Goal: Task Accomplishment & Management: Manage account settings

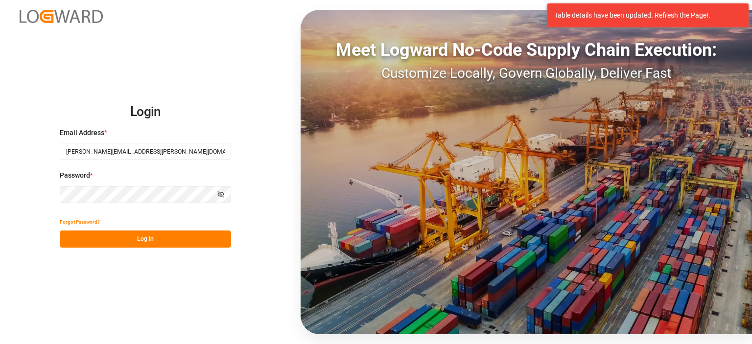
click at [177, 240] on button "Log In" at bounding box center [145, 239] width 171 height 17
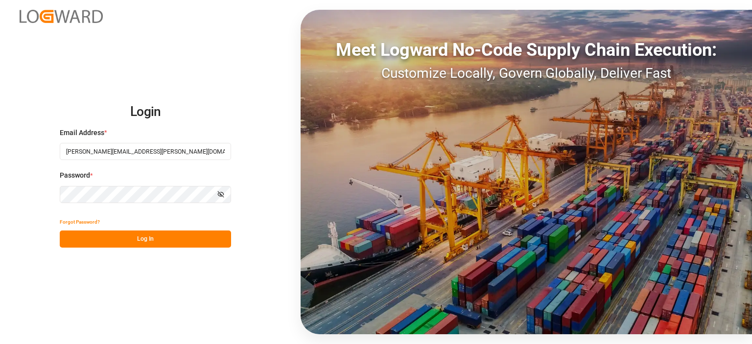
click at [127, 234] on button "Log In" at bounding box center [145, 239] width 171 height 17
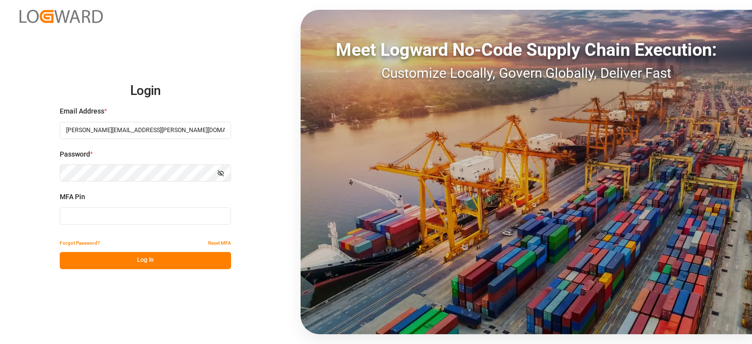
click at [130, 213] on input at bounding box center [145, 216] width 171 height 17
type input "236176"
click at [123, 257] on button "Log In" at bounding box center [145, 260] width 171 height 17
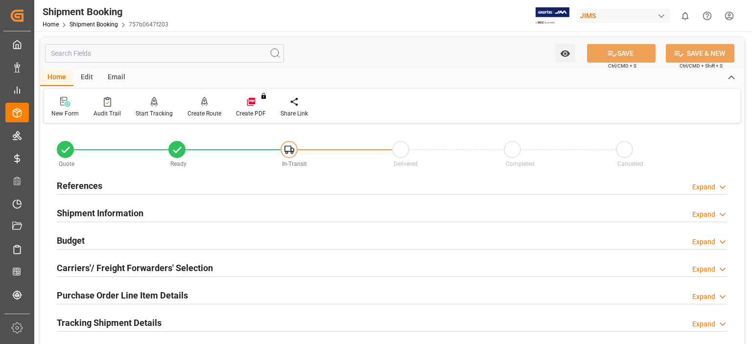
click at [91, 187] on h2 "References" at bounding box center [80, 185] width 46 height 13
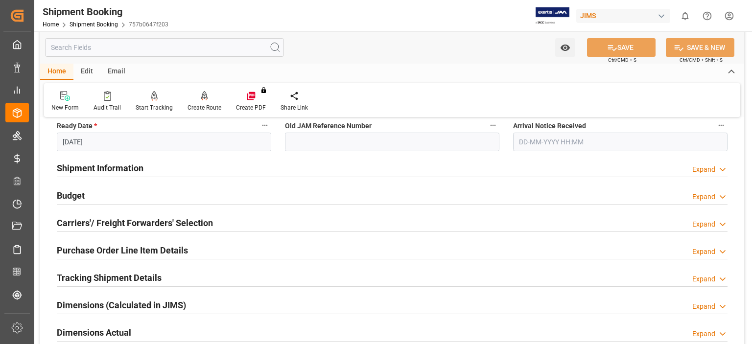
scroll to position [245, 0]
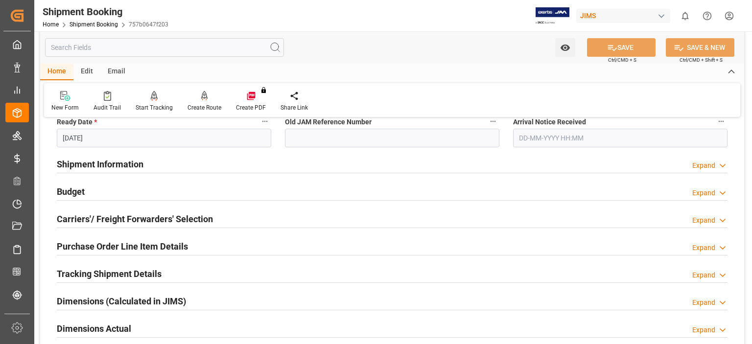
click at [72, 195] on h2 "Budget" at bounding box center [71, 191] width 28 height 13
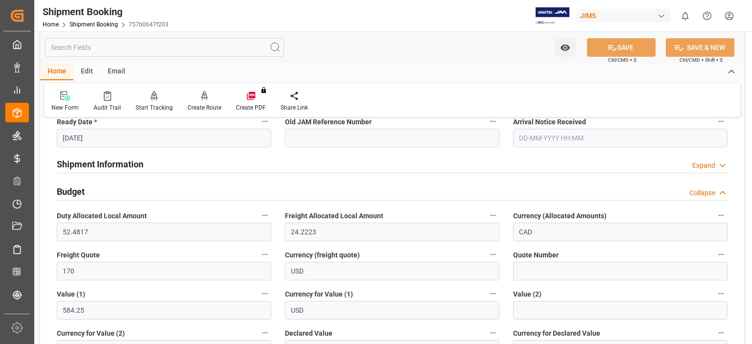
click at [72, 195] on h2 "Budget" at bounding box center [71, 191] width 28 height 13
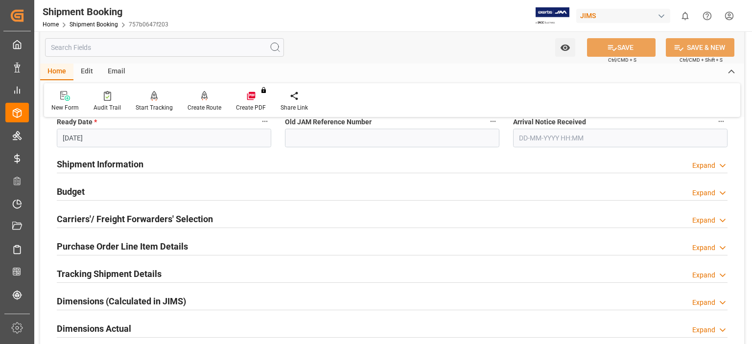
click at [106, 224] on h2 "Carriers'/ Freight Forwarders' Selection" at bounding box center [135, 218] width 156 height 13
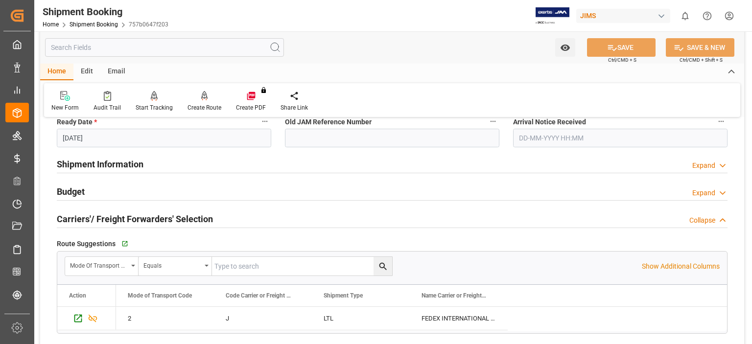
click at [76, 189] on h2 "Budget" at bounding box center [71, 191] width 28 height 13
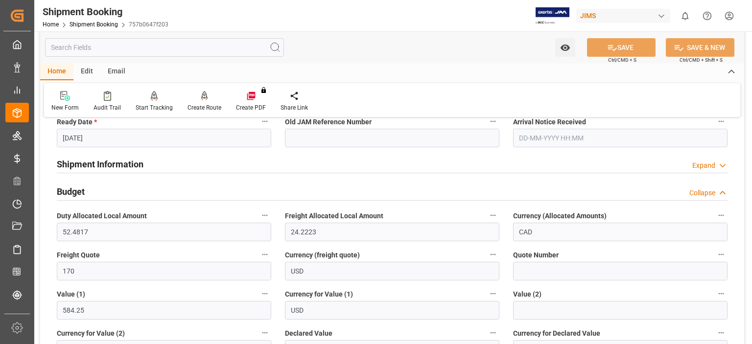
click at [76, 189] on h2 "Budget" at bounding box center [71, 191] width 28 height 13
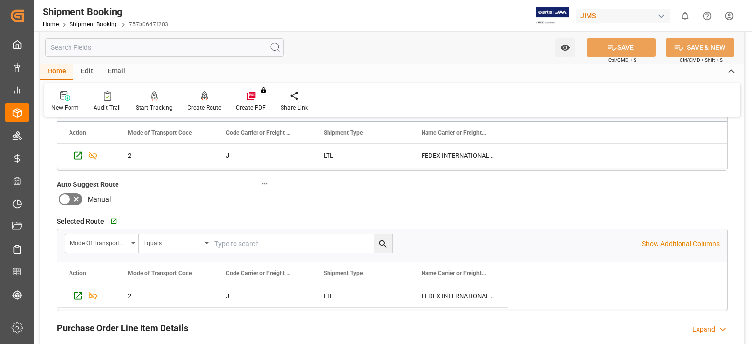
scroll to position [489, 0]
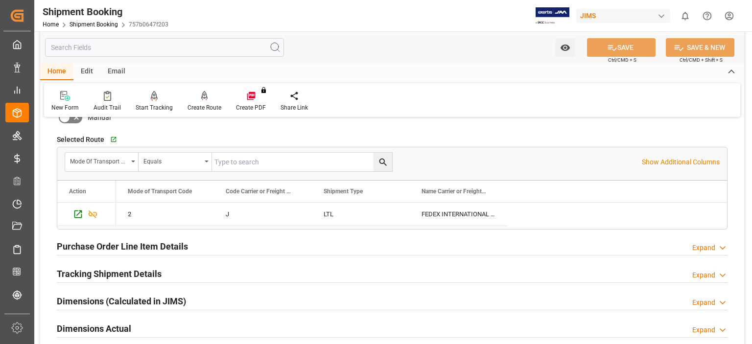
click at [135, 272] on h2 "Tracking Shipment Details" at bounding box center [109, 273] width 105 height 13
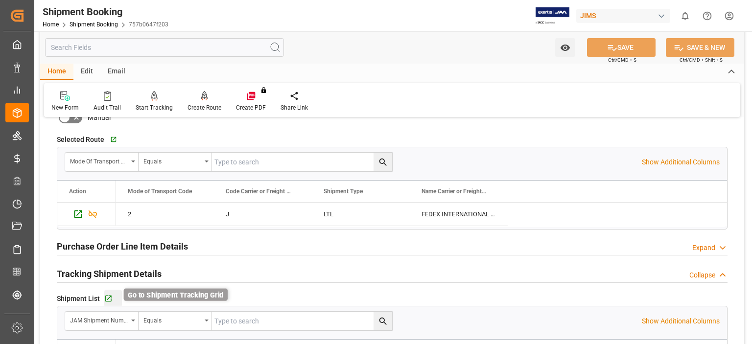
click at [108, 297] on icon "button" at bounding box center [108, 299] width 8 height 8
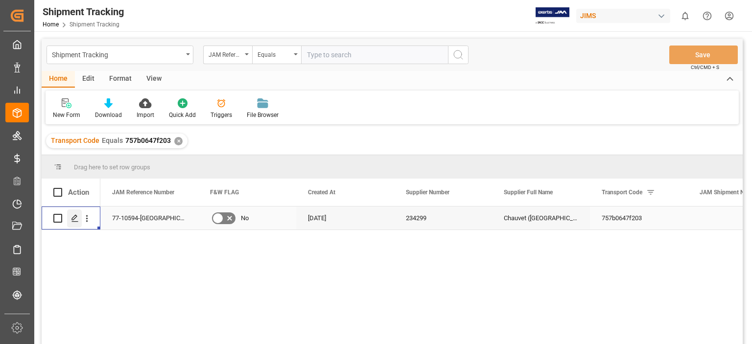
click at [73, 218] on icon "Press SPACE to select this row." at bounding box center [75, 218] width 8 height 8
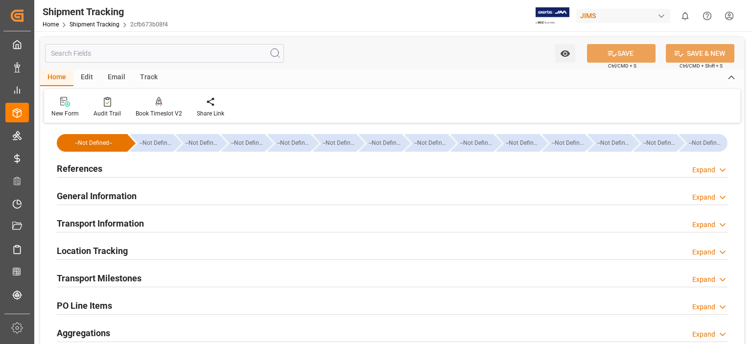
click at [59, 168] on h2 "References" at bounding box center [80, 168] width 46 height 13
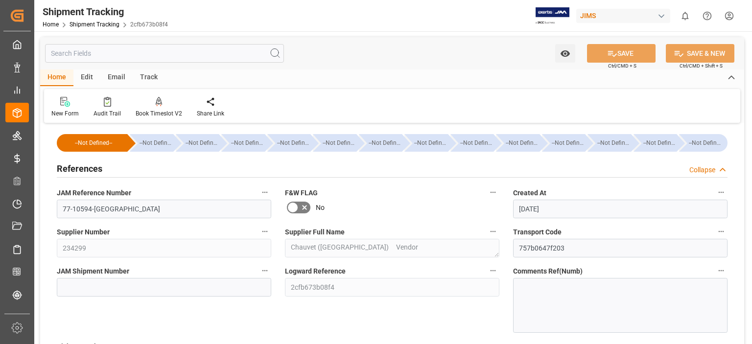
click at [59, 168] on h2 "References" at bounding box center [80, 168] width 46 height 13
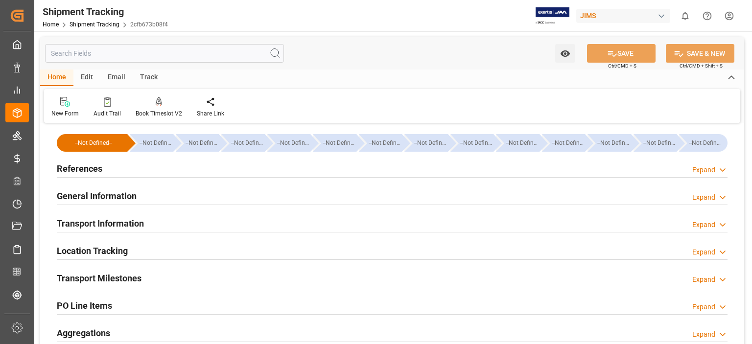
click at [93, 196] on h2 "General Information" at bounding box center [97, 195] width 80 height 13
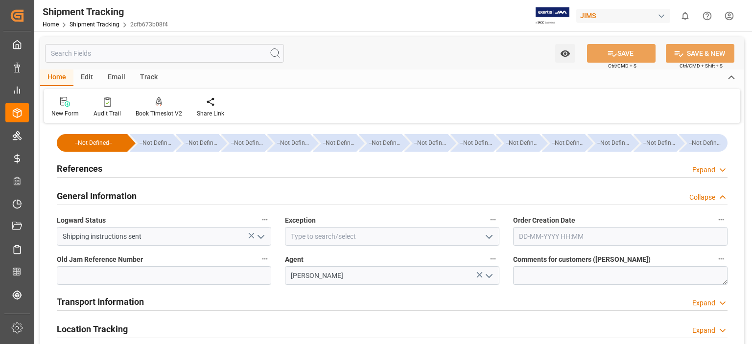
click at [490, 237] on polyline "open menu" at bounding box center [489, 236] width 6 height 3
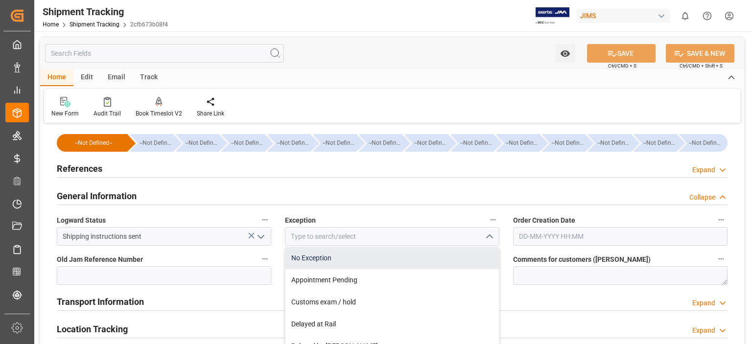
click at [459, 252] on div "No Exception" at bounding box center [391, 258] width 213 height 22
type input "No Exception"
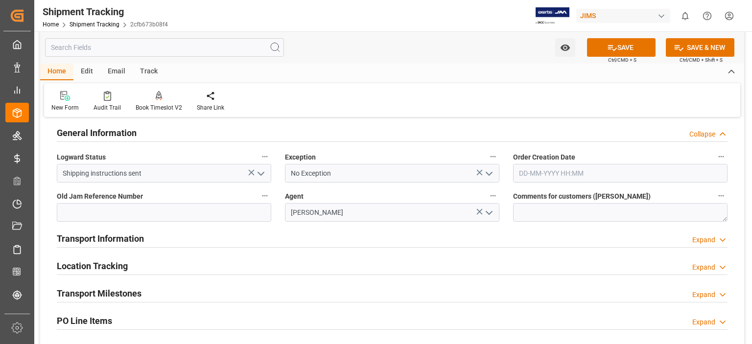
scroll to position [81, 0]
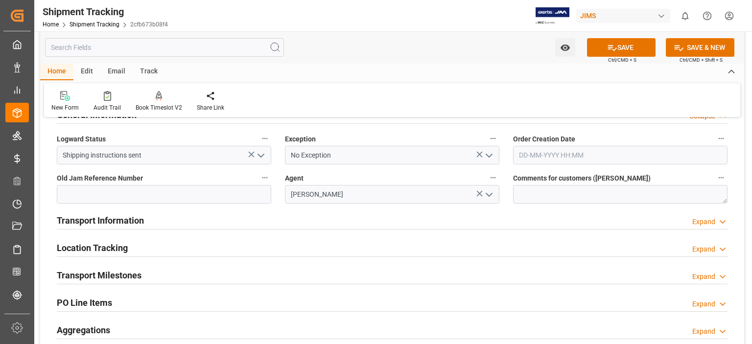
click at [114, 214] on h2 "Transport Information" at bounding box center [100, 220] width 87 height 13
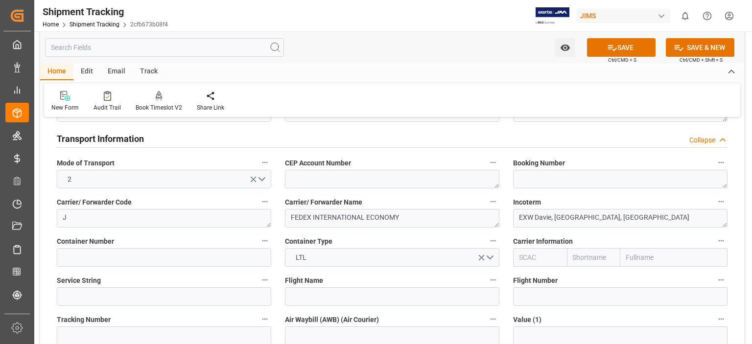
scroll to position [245, 0]
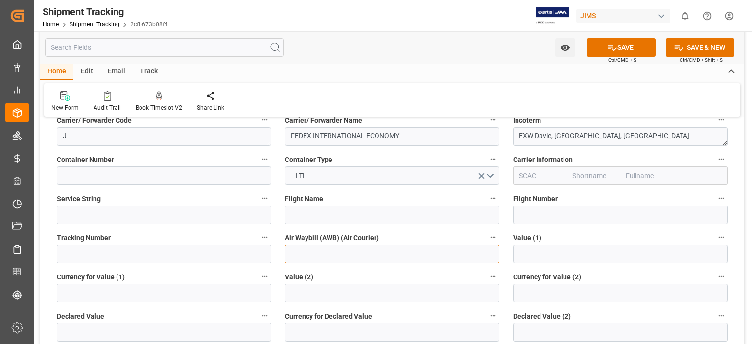
click at [345, 260] on input at bounding box center [392, 254] width 214 height 19
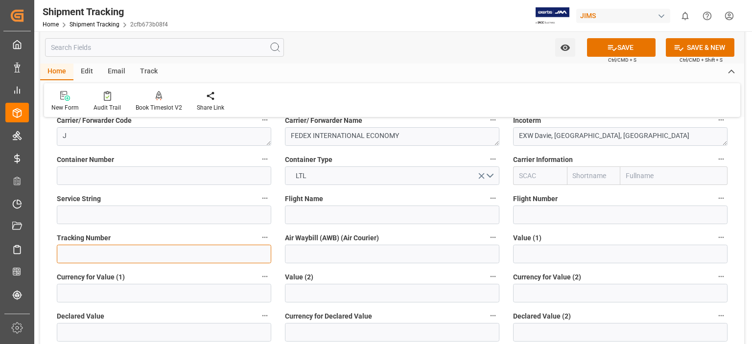
click at [121, 255] on input at bounding box center [164, 254] width 214 height 19
paste input ": 4529 8578 8720"
click at [101, 255] on input ": 4529 8578 8720" at bounding box center [164, 254] width 214 height 19
drag, startPoint x: 113, startPoint y: 257, endPoint x: 34, endPoint y: 252, distance: 79.0
click at [34, 252] on div "Watch Option SAVE Ctrl/CMD + S SAVE & NEW Ctrl/CMD + Shift + S Home Edit Email …" at bounding box center [392, 249] width 716 height 924
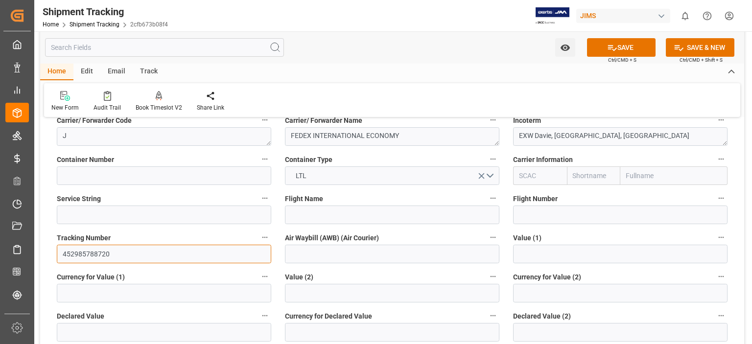
type input "452985788720"
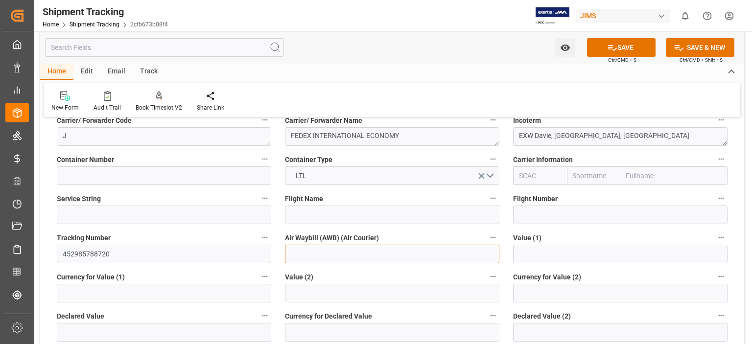
click at [324, 250] on input at bounding box center [392, 254] width 214 height 19
paste input "452985788720"
type input "452985788720"
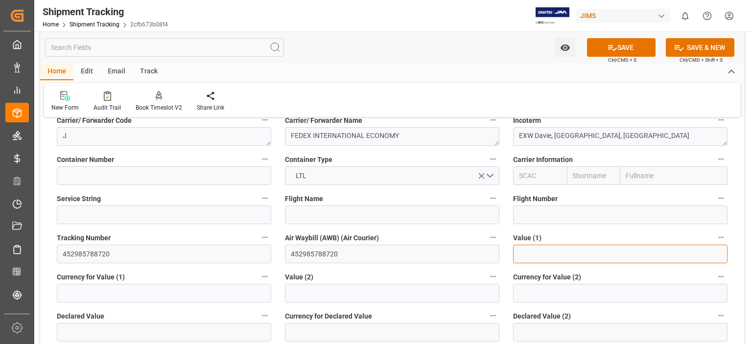
click at [528, 253] on input "text" at bounding box center [620, 254] width 214 height 19
click at [527, 254] on input "text" at bounding box center [620, 254] width 214 height 19
type input "584.25"
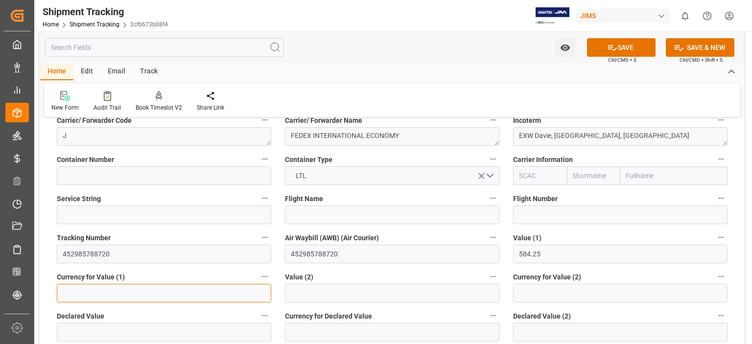
click at [113, 293] on input at bounding box center [164, 293] width 214 height 19
type input "USD"
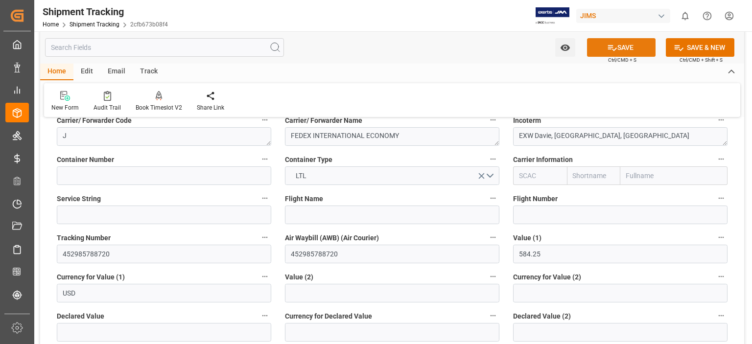
click at [607, 45] on icon at bounding box center [612, 48] width 10 height 10
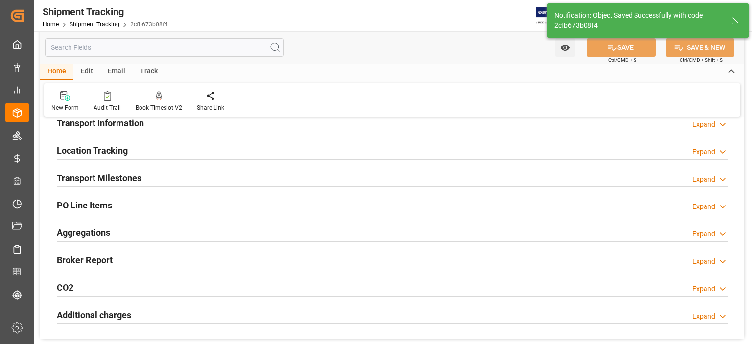
scroll to position [85, 0]
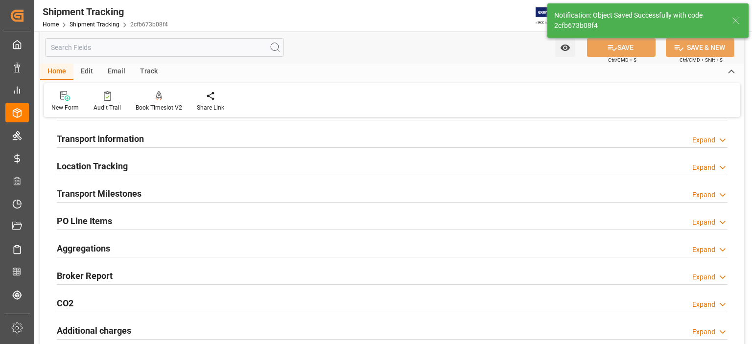
click at [106, 193] on h2 "Transport Milestones" at bounding box center [99, 193] width 85 height 13
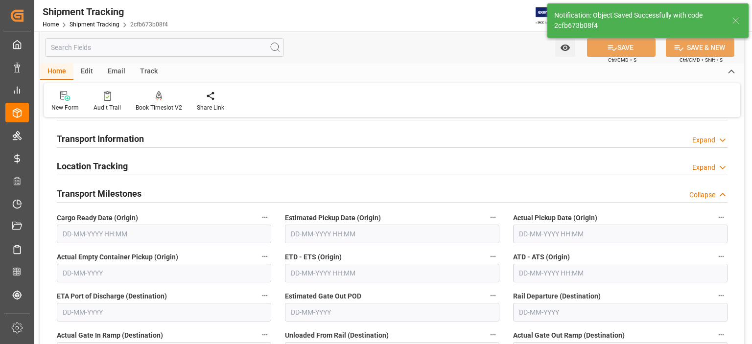
click at [105, 236] on input "text" at bounding box center [164, 234] width 214 height 19
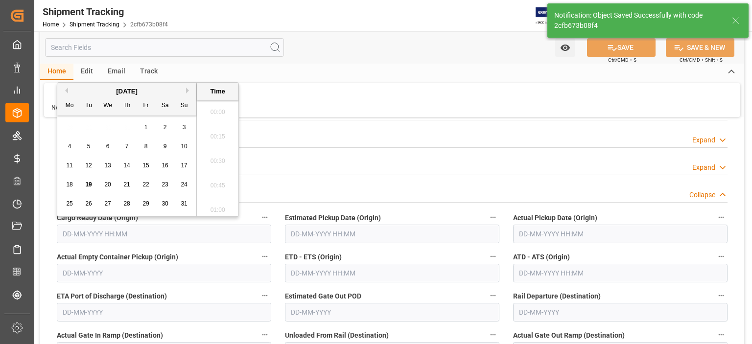
scroll to position [859, 0]
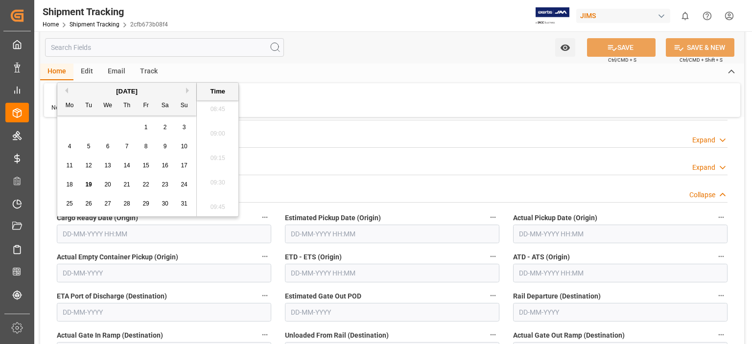
click at [70, 187] on span "18" at bounding box center [69, 184] width 6 height 7
type input "18-08-2025 00:00"
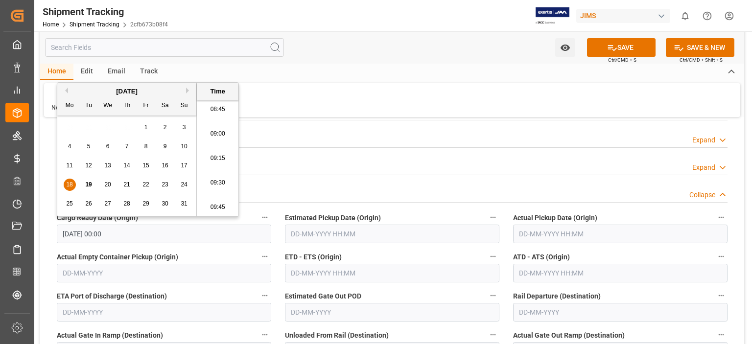
click at [323, 234] on input "text" at bounding box center [392, 234] width 214 height 19
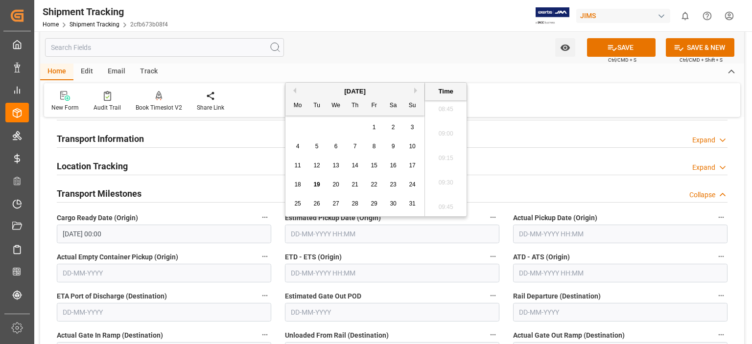
click at [298, 187] on span "18" at bounding box center [297, 184] width 6 height 7
type input "18-08-2025 00:00"
click at [543, 229] on input "text" at bounding box center [620, 234] width 214 height 19
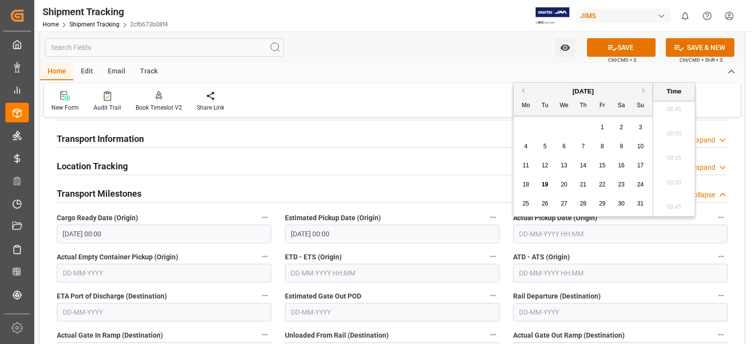
click at [527, 185] on span "18" at bounding box center [525, 184] width 6 height 7
type input "18-08-2025 00:00"
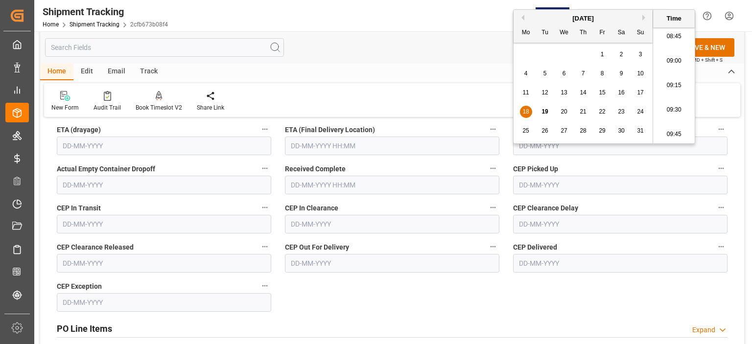
scroll to position [248, 0]
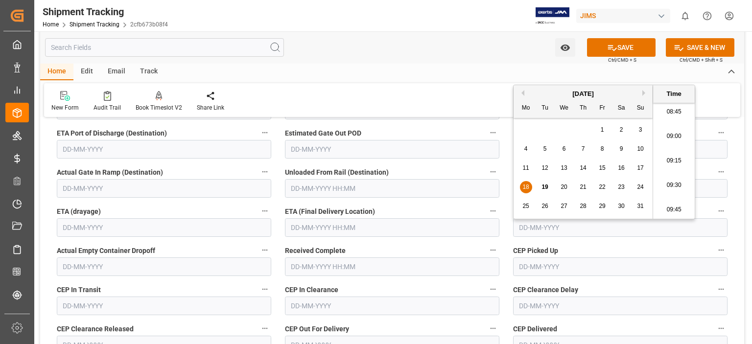
click at [322, 227] on input "text" at bounding box center [392, 227] width 214 height 19
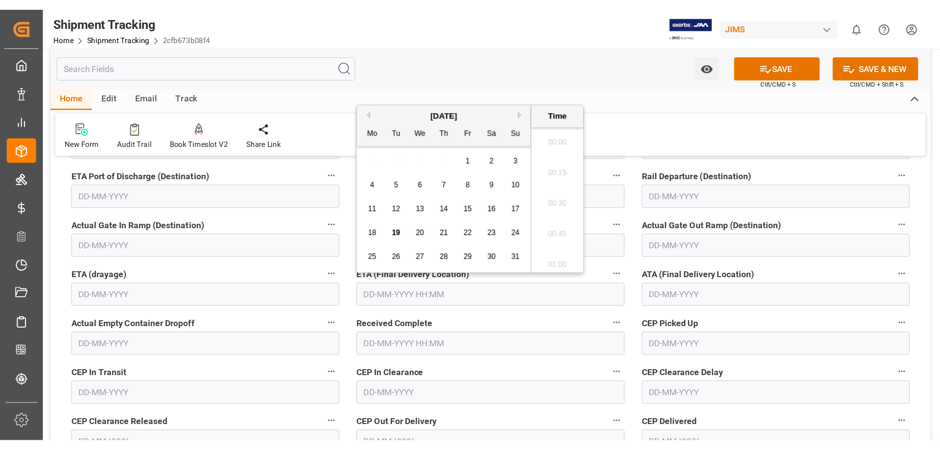
scroll to position [884, 0]
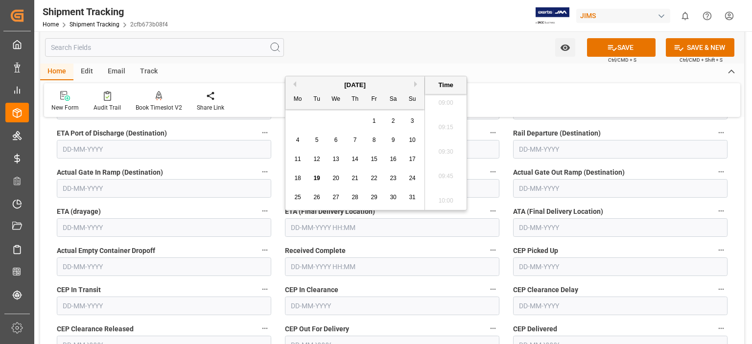
click at [316, 177] on span "19" at bounding box center [316, 178] width 6 height 7
type input "[DATE] 00:00"
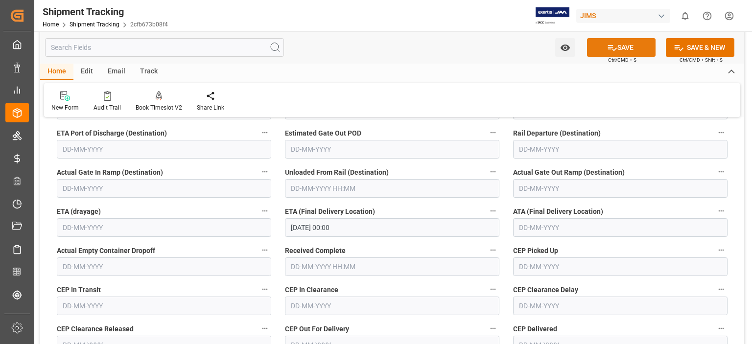
click at [607, 45] on icon at bounding box center [612, 48] width 10 height 10
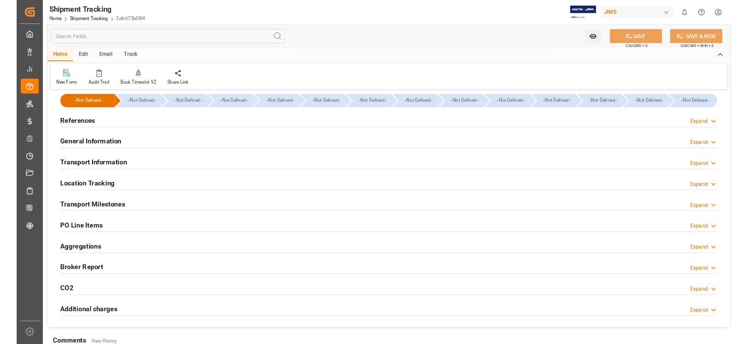
scroll to position [0, 0]
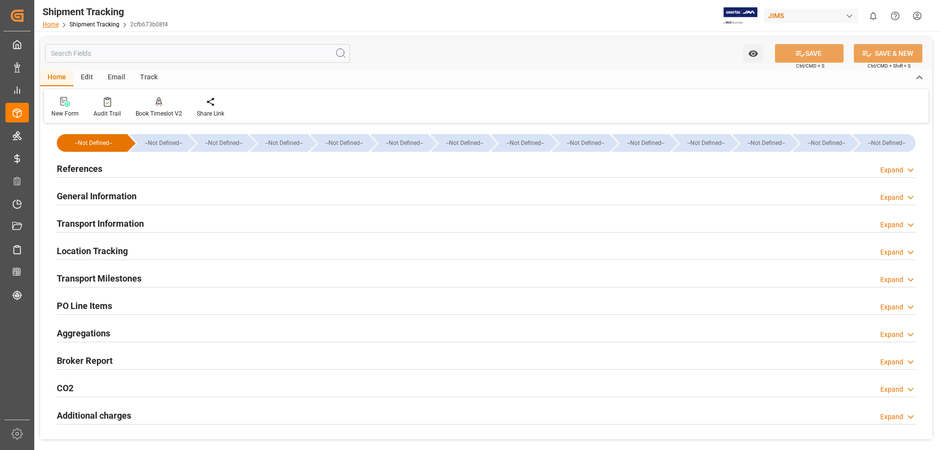
click at [49, 25] on link "Home" at bounding box center [51, 24] width 16 height 7
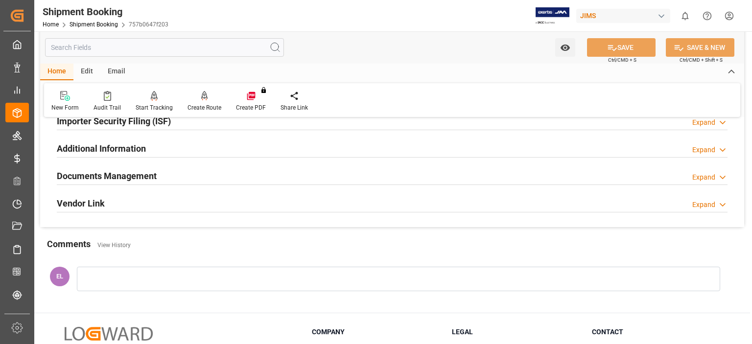
scroll to position [326, 0]
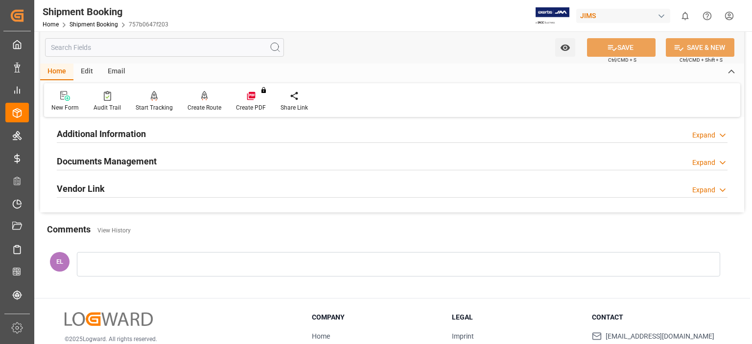
click at [85, 155] on h2 "Documents Management" at bounding box center [107, 161] width 100 height 13
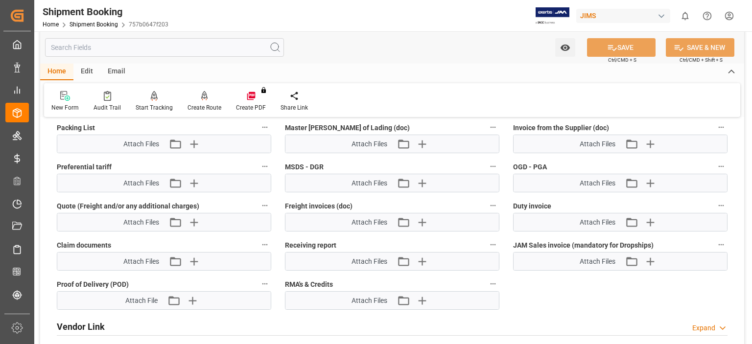
scroll to position [489, 0]
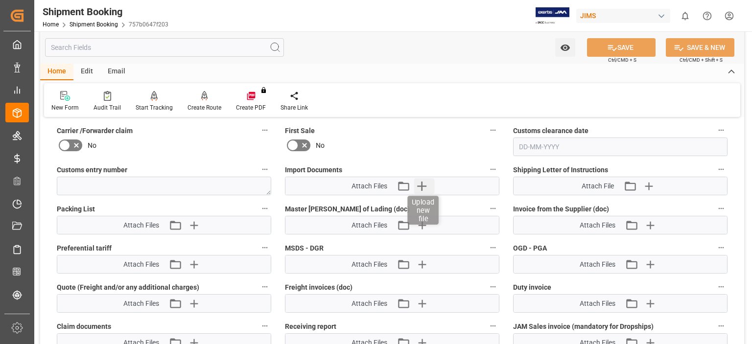
click at [422, 183] on icon "button" at bounding box center [421, 186] width 9 height 9
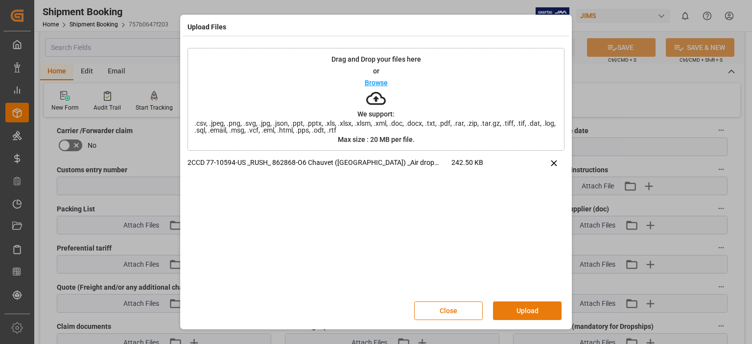
click at [533, 313] on button "Upload" at bounding box center [527, 310] width 69 height 19
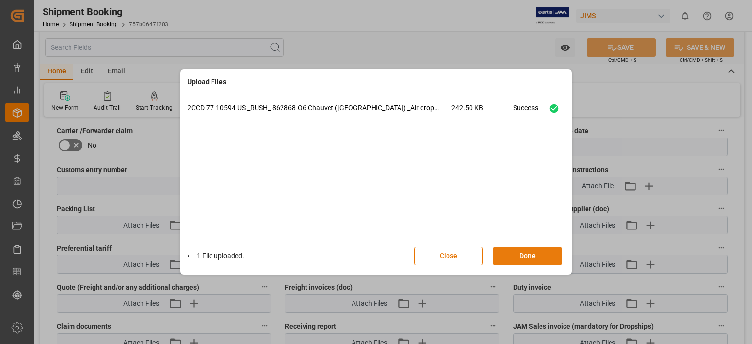
click at [513, 257] on button "Done" at bounding box center [527, 256] width 69 height 19
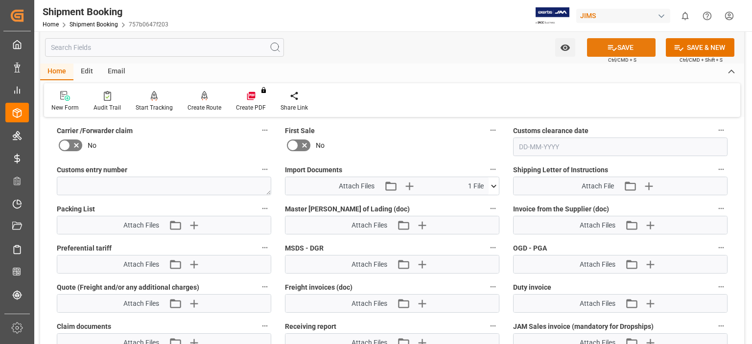
click at [622, 46] on button "SAVE" at bounding box center [621, 47] width 69 height 19
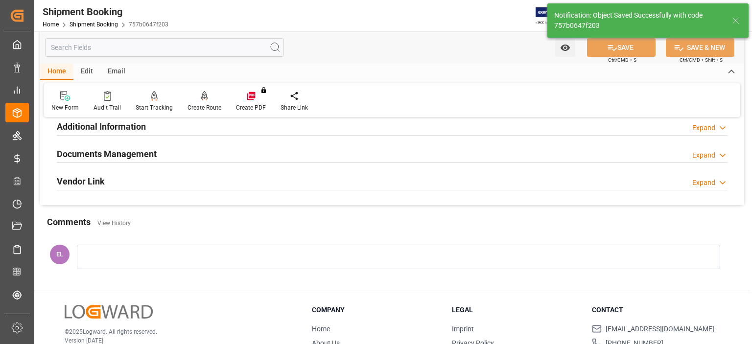
scroll to position [309, 0]
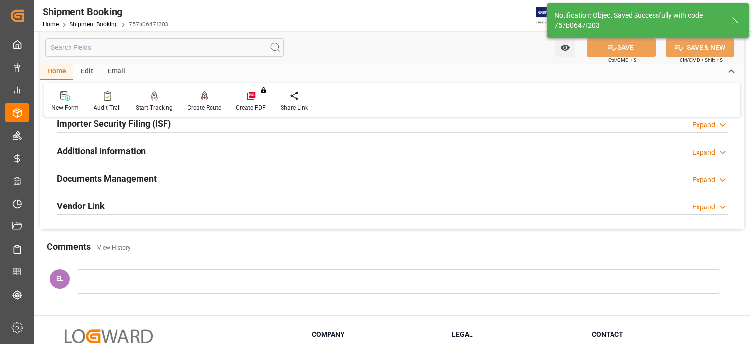
click at [133, 180] on h2 "Documents Management" at bounding box center [107, 178] width 100 height 13
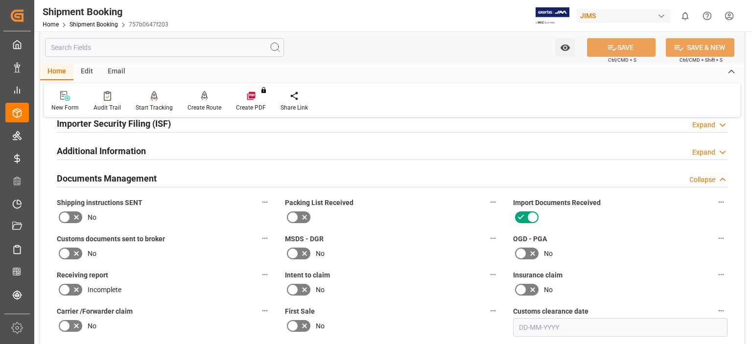
click at [71, 253] on icon at bounding box center [76, 254] width 12 height 12
click at [0, 0] on input "checkbox" at bounding box center [0, 0] width 0 height 0
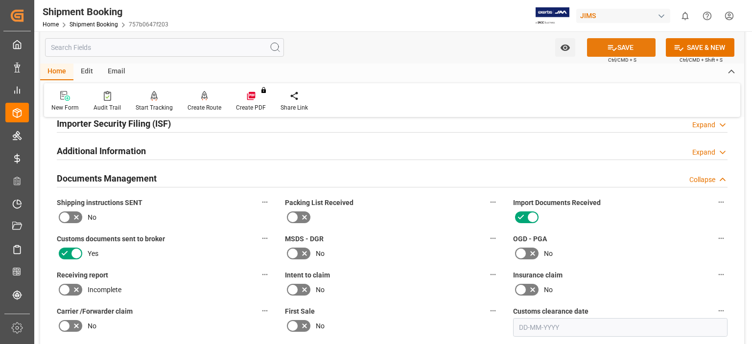
click at [626, 48] on button "SAVE" at bounding box center [621, 47] width 69 height 19
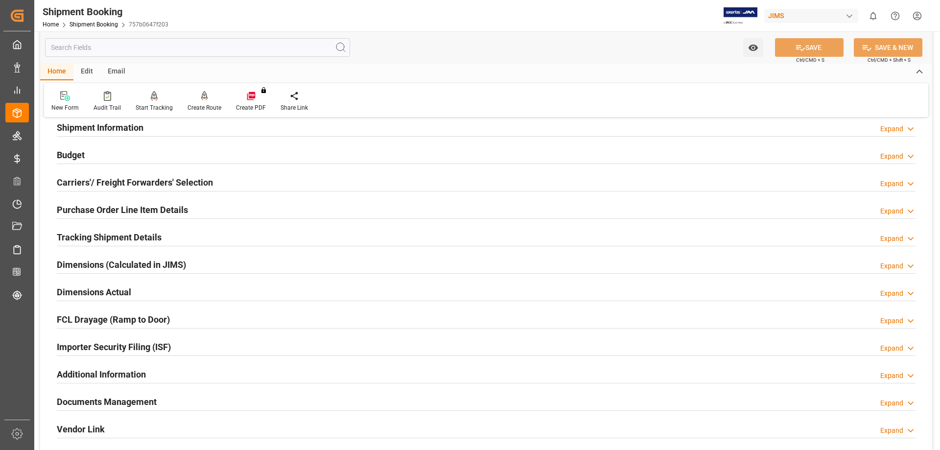
scroll to position [0, 0]
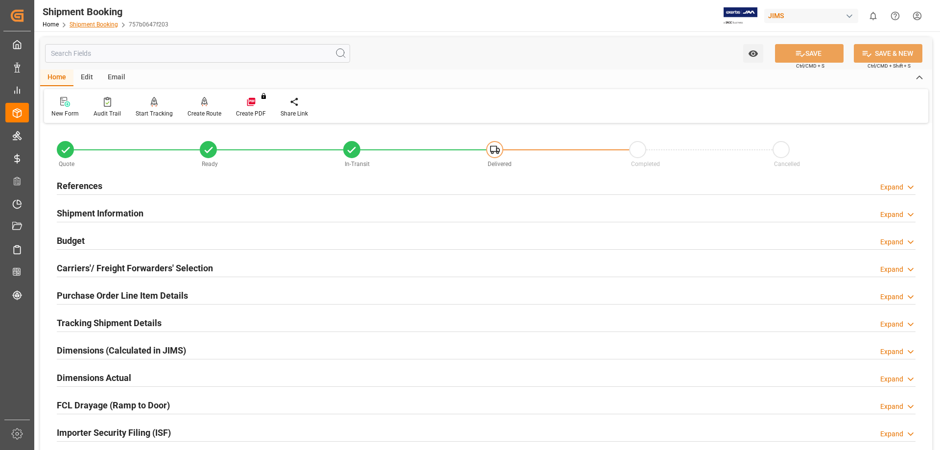
click at [98, 23] on link "Shipment Booking" at bounding box center [94, 24] width 48 height 7
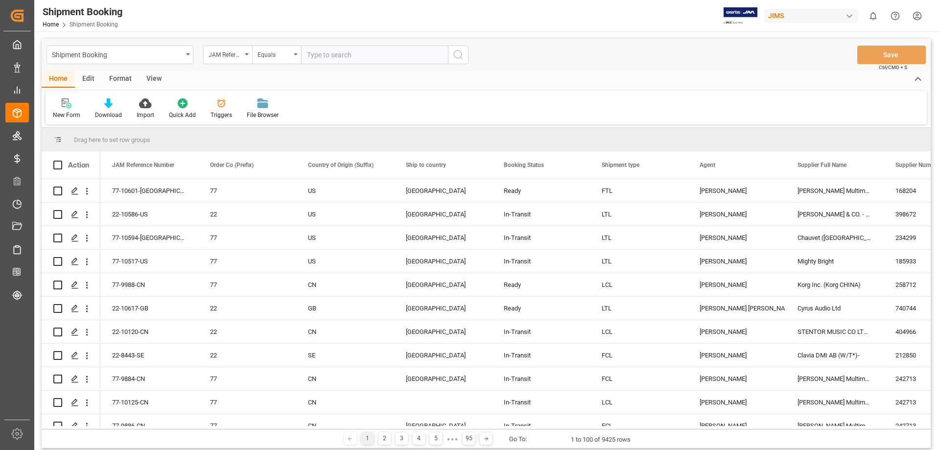
click at [404, 58] on input "text" at bounding box center [374, 55] width 147 height 19
type input "77-10186-us"
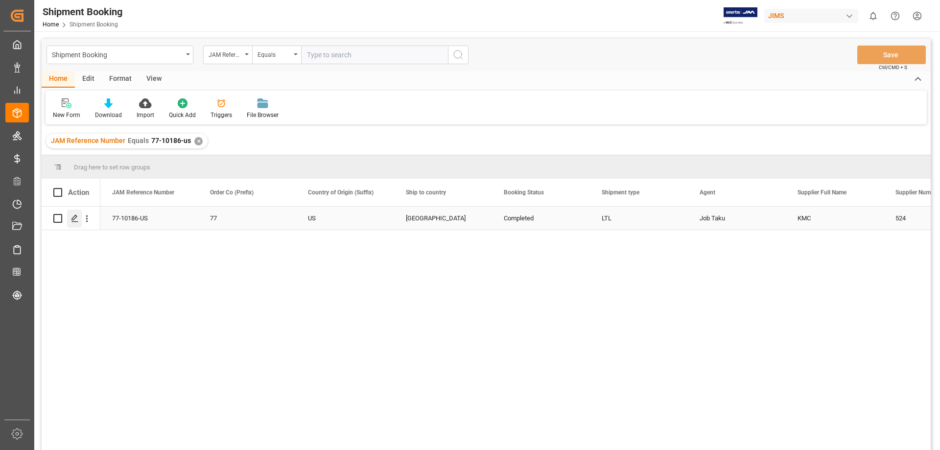
click at [75, 221] on icon "Press SPACE to select this row." at bounding box center [75, 218] width 8 height 8
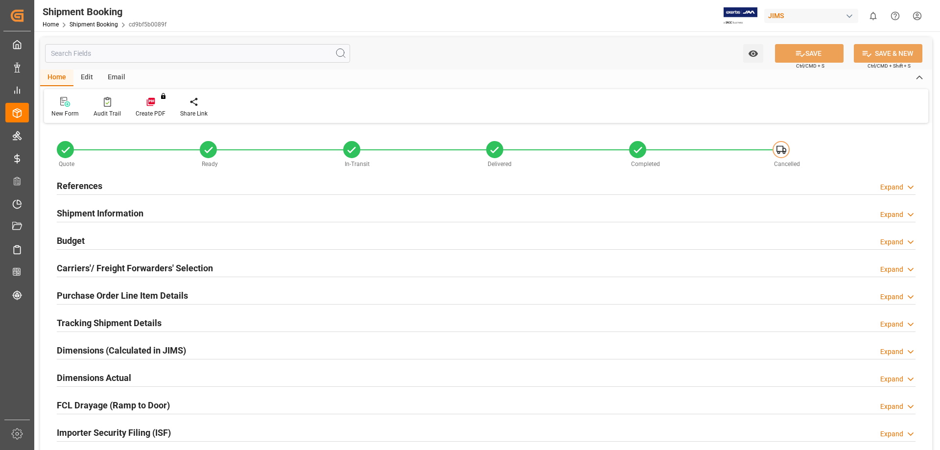
type input "0"
type input "22-07-2025 18:18"
type input "21-07-2025"
click at [82, 212] on h2 "Shipment Information" at bounding box center [100, 213] width 87 height 13
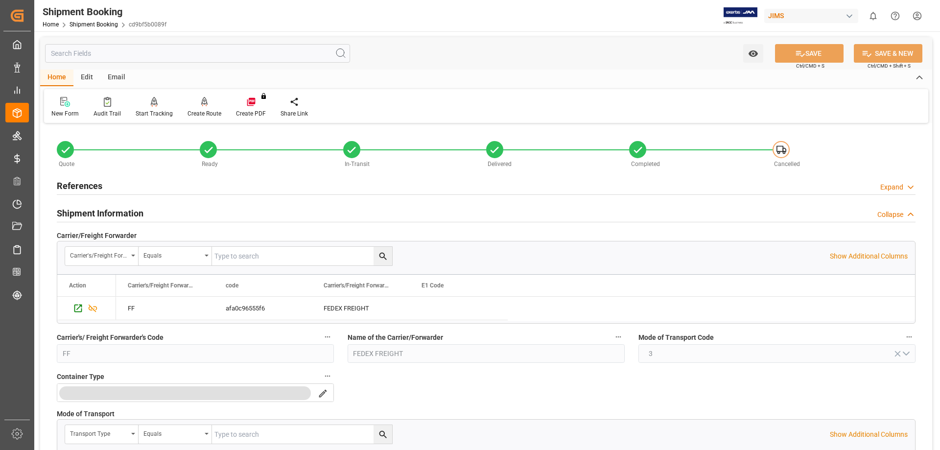
click at [82, 212] on h2 "Shipment Information" at bounding box center [100, 213] width 87 height 13
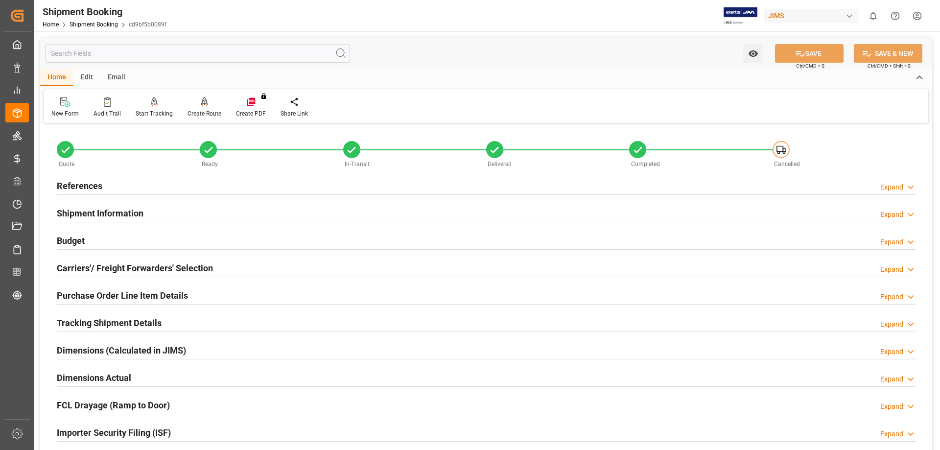
click at [75, 186] on h2 "References" at bounding box center [80, 185] width 46 height 13
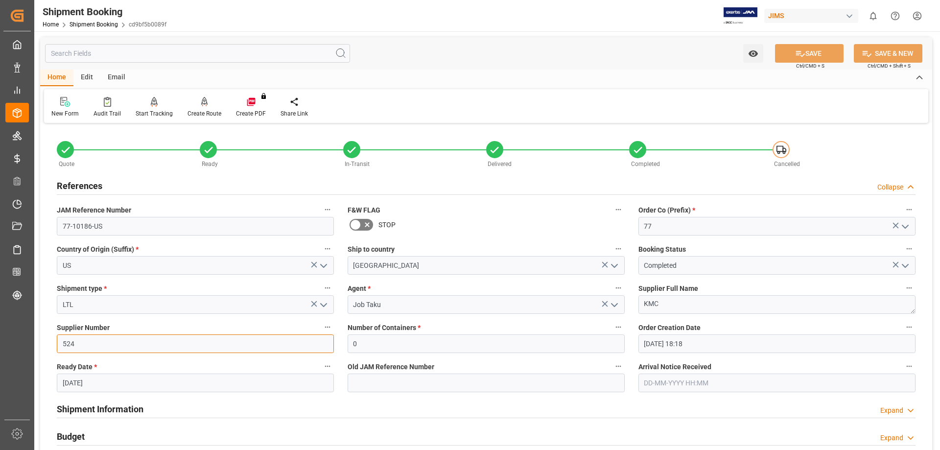
click at [132, 343] on input "524" at bounding box center [195, 343] width 277 height 19
click at [453, 75] on div "Home Edit Email" at bounding box center [486, 78] width 892 height 17
click at [89, 27] on link "Shipment Booking" at bounding box center [94, 24] width 48 height 7
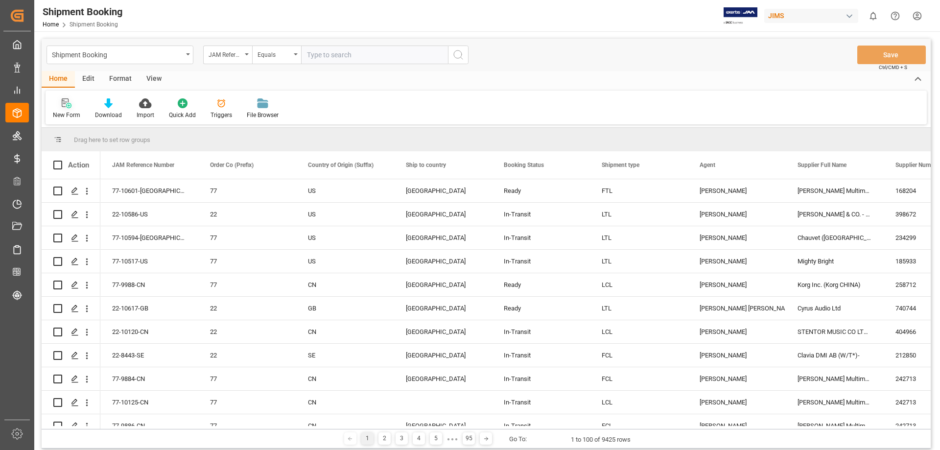
click at [67, 104] on icon at bounding box center [68, 105] width 5 height 5
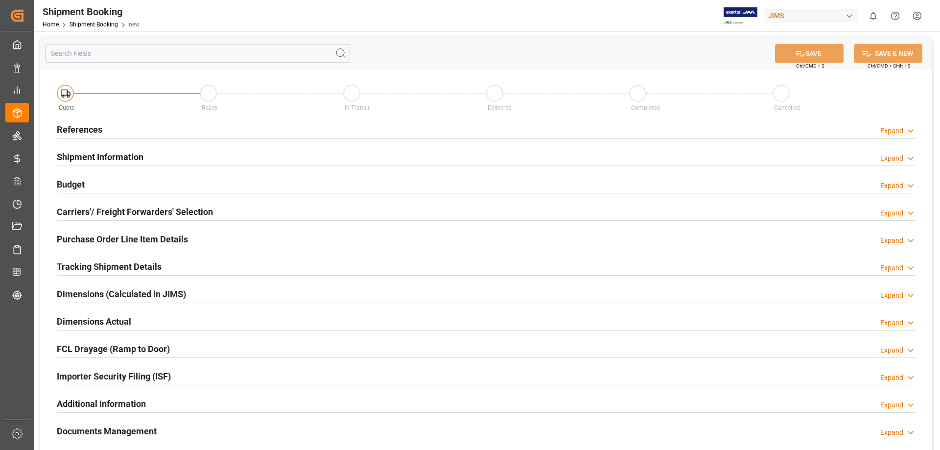
click at [85, 131] on h2 "References" at bounding box center [80, 129] width 46 height 13
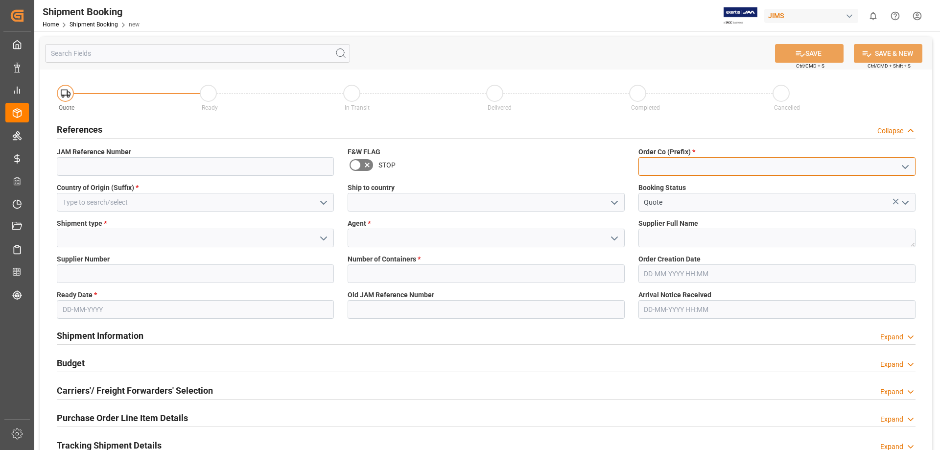
click at [667, 168] on input at bounding box center [776, 166] width 277 height 19
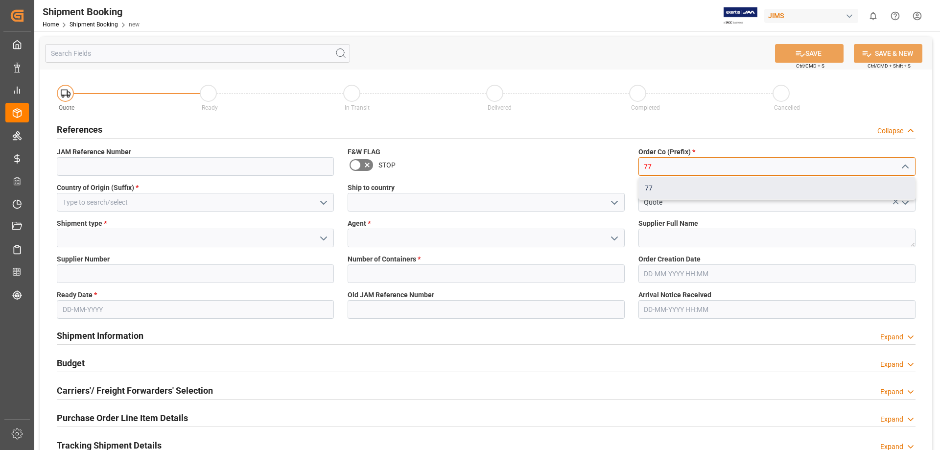
click at [660, 189] on div "77" at bounding box center [777, 188] width 276 height 22
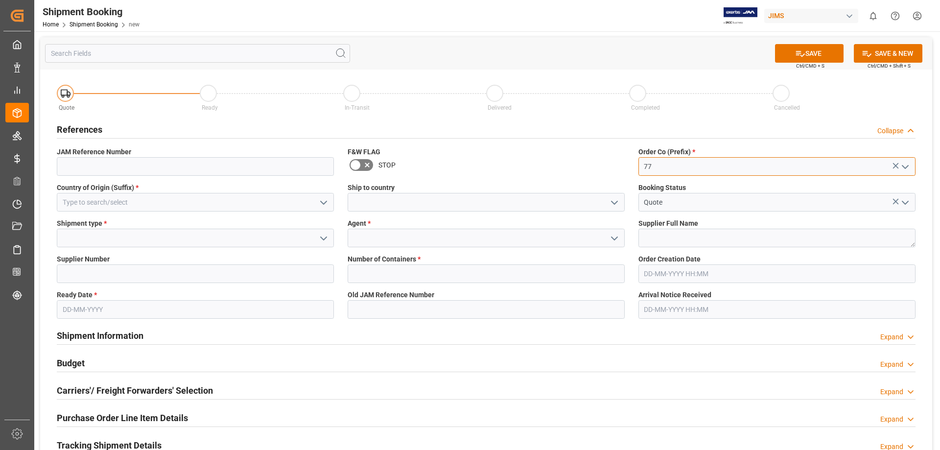
type input "77"
click at [96, 200] on input at bounding box center [195, 202] width 277 height 19
click at [106, 203] on input at bounding box center [195, 202] width 277 height 19
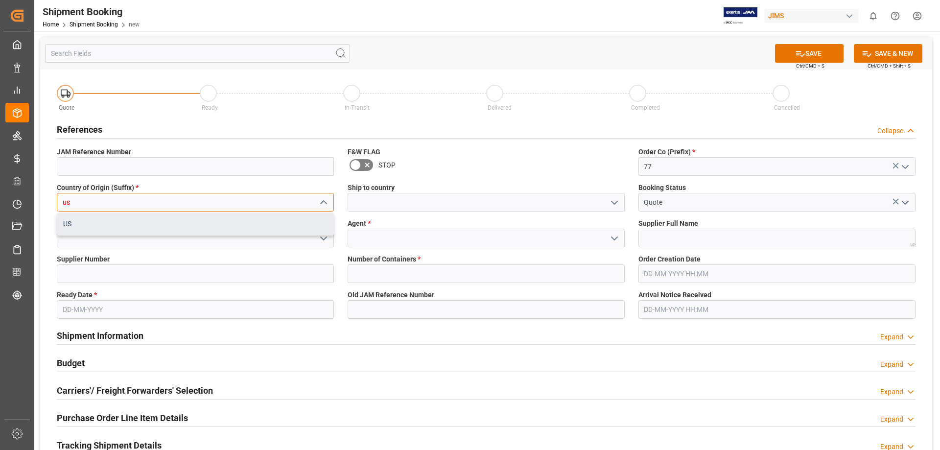
click at [97, 226] on div "US" at bounding box center [195, 224] width 276 height 22
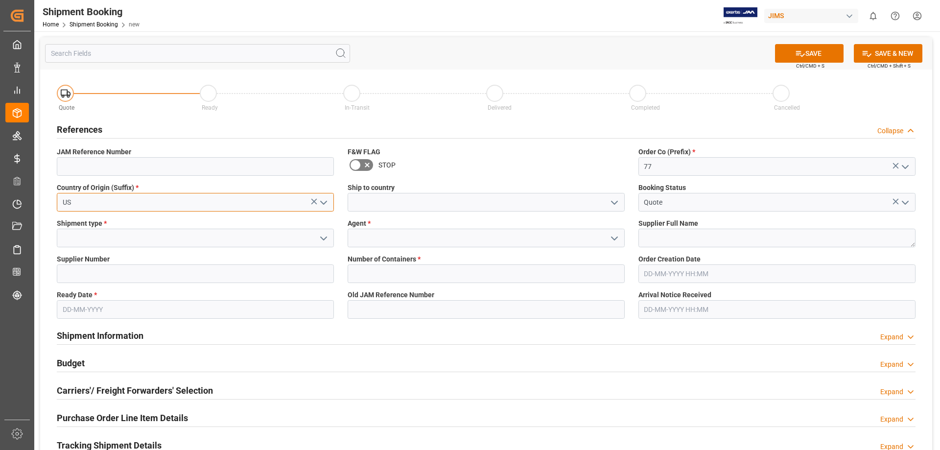
type input "US"
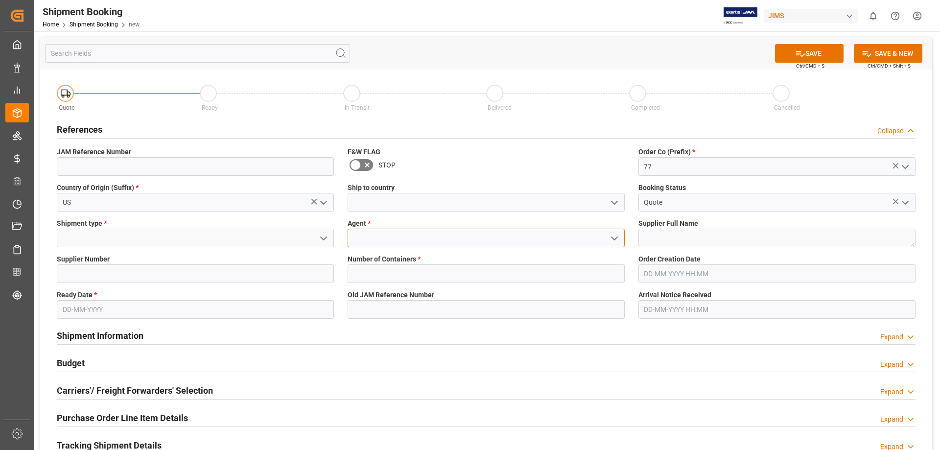
click at [399, 235] on input at bounding box center [486, 238] width 277 height 19
click at [618, 240] on icon "open menu" at bounding box center [614, 238] width 12 height 12
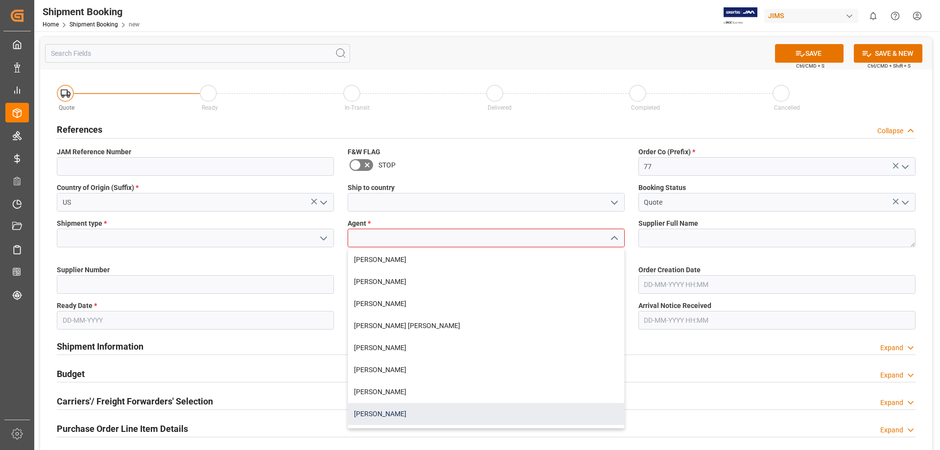
click at [413, 344] on div "[PERSON_NAME]" at bounding box center [486, 414] width 276 height 22
type input "[PERSON_NAME]"
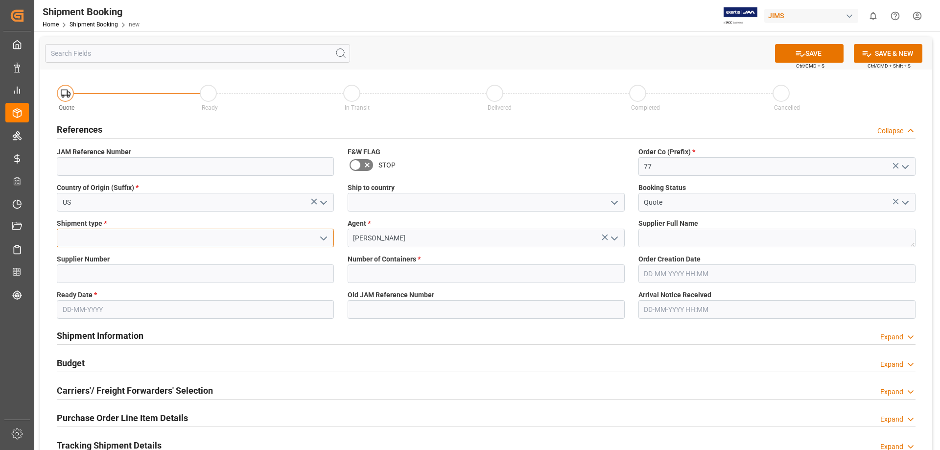
click at [111, 236] on input at bounding box center [195, 238] width 277 height 19
click at [322, 236] on icon "open menu" at bounding box center [324, 238] width 12 height 12
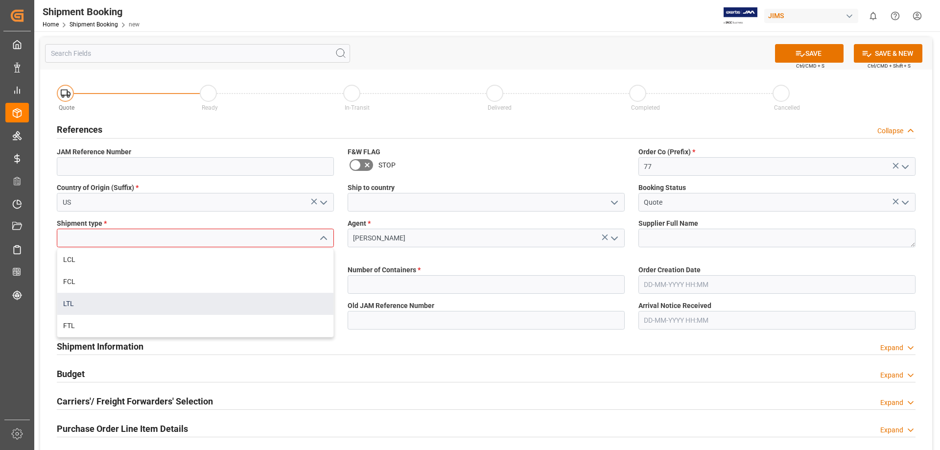
click at [272, 296] on div "LTL" at bounding box center [195, 304] width 276 height 22
type input "LTL"
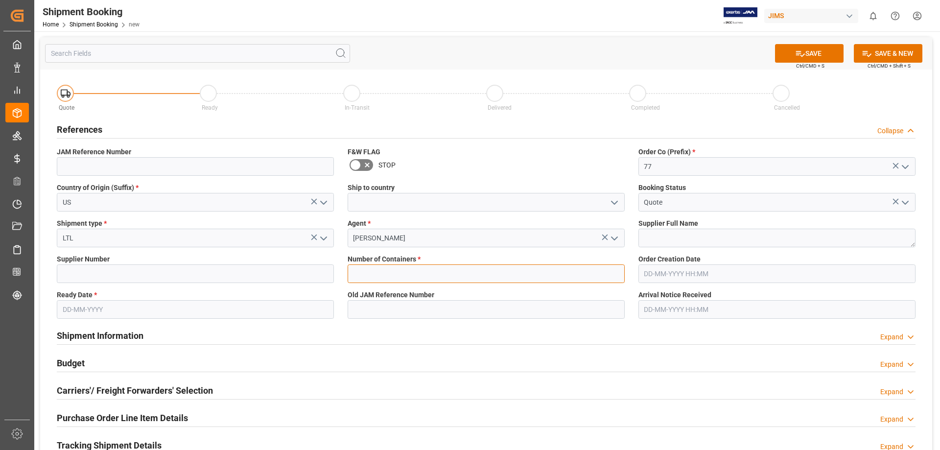
click at [386, 278] on input "text" at bounding box center [486, 273] width 277 height 19
type input "0"
click at [82, 310] on input "text" at bounding box center [195, 309] width 277 height 19
click at [147, 260] on span "22" at bounding box center [145, 259] width 6 height 7
type input "22-08-2025"
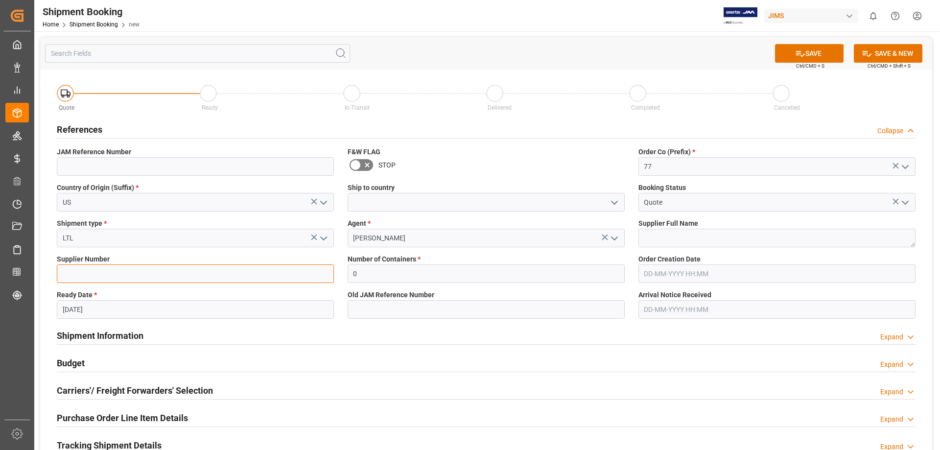
click at [215, 275] on input at bounding box center [195, 273] width 277 height 19
click at [227, 307] on input "22-08-2025" at bounding box center [195, 309] width 277 height 19
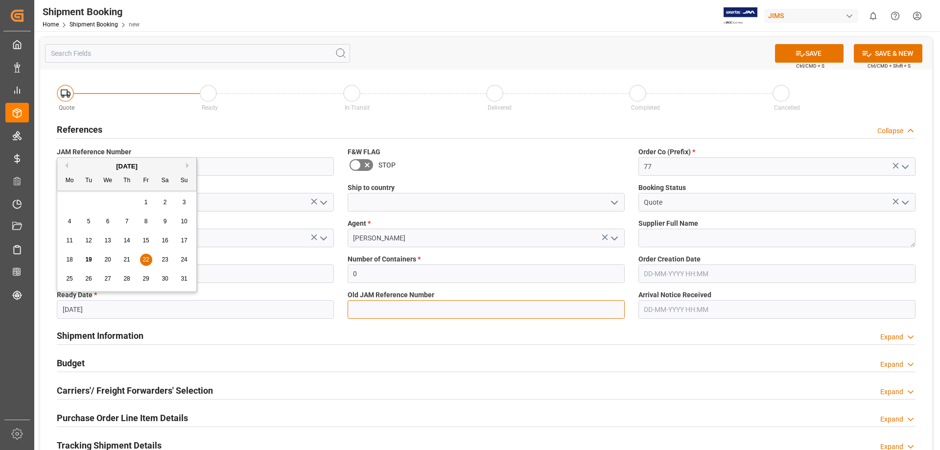
click at [409, 313] on input at bounding box center [486, 309] width 277 height 19
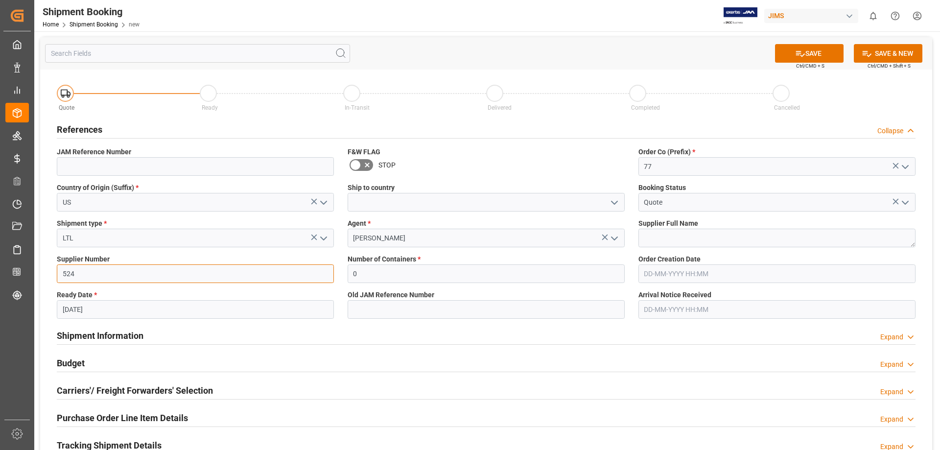
click at [119, 276] on input "524" at bounding box center [195, 273] width 277 height 19
type input "524,518"
click at [694, 238] on textarea at bounding box center [776, 238] width 277 height 19
type textarea "k"
type textarea "KMC,AMS"
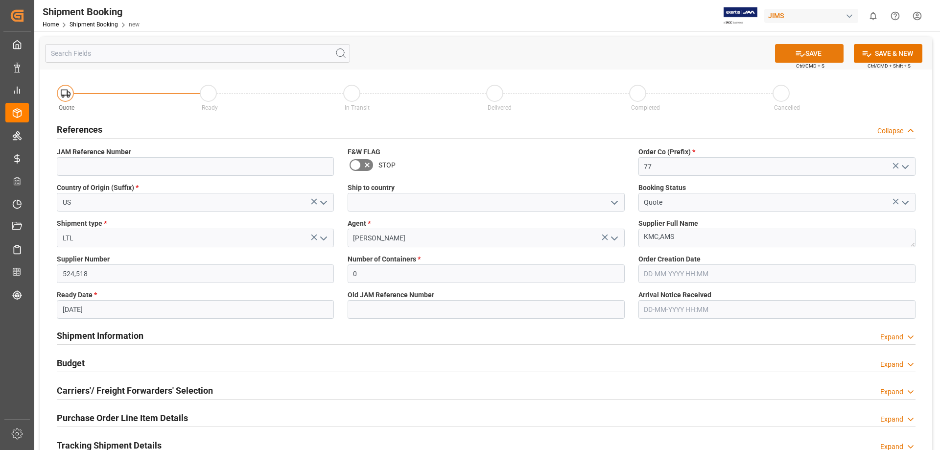
click at [751, 55] on button "SAVE" at bounding box center [809, 53] width 69 height 19
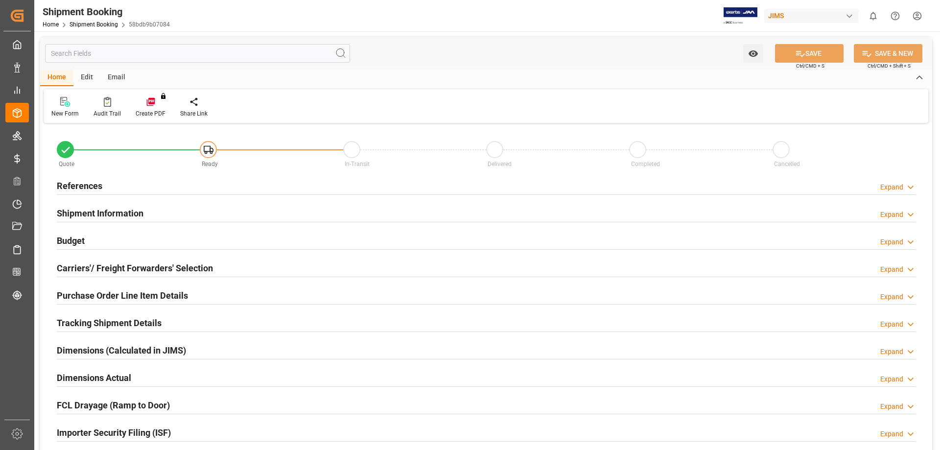
type input "0"
type input "[DATE]"
click at [94, 185] on h2 "References" at bounding box center [80, 185] width 46 height 13
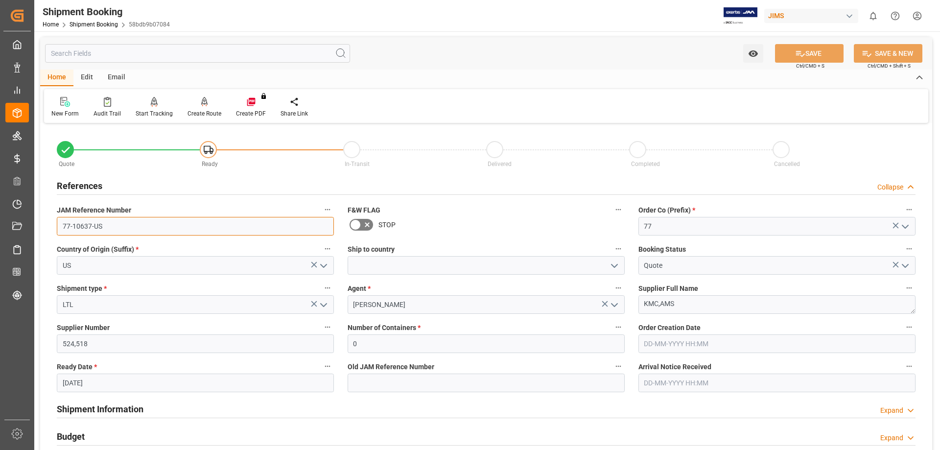
drag, startPoint x: 111, startPoint y: 229, endPoint x: 48, endPoint y: 232, distance: 63.2
click at [48, 232] on div "Quote Ready In-Transit Delivered Completed Cancelled References Collapse JAM Re…" at bounding box center [486, 430] width 892 height 608
click at [86, 24] on link "Shipment Booking" at bounding box center [94, 24] width 48 height 7
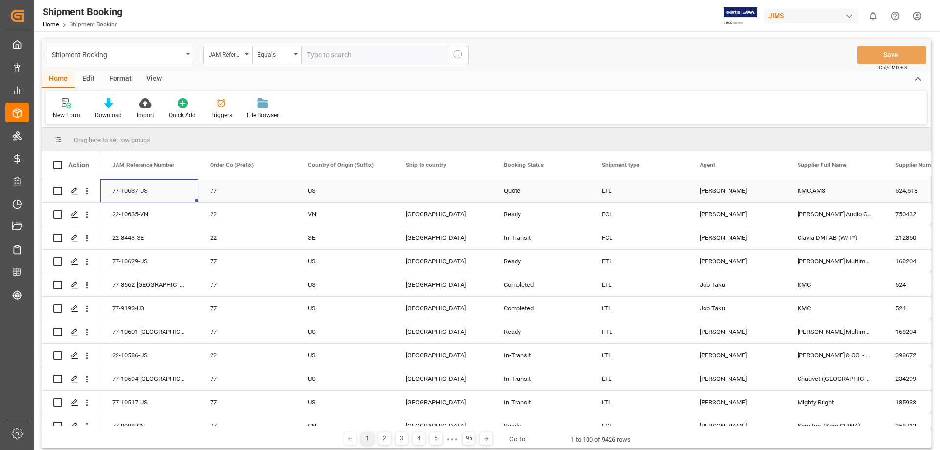
click at [159, 193] on div "77-10637-US" at bounding box center [149, 190] width 98 height 23
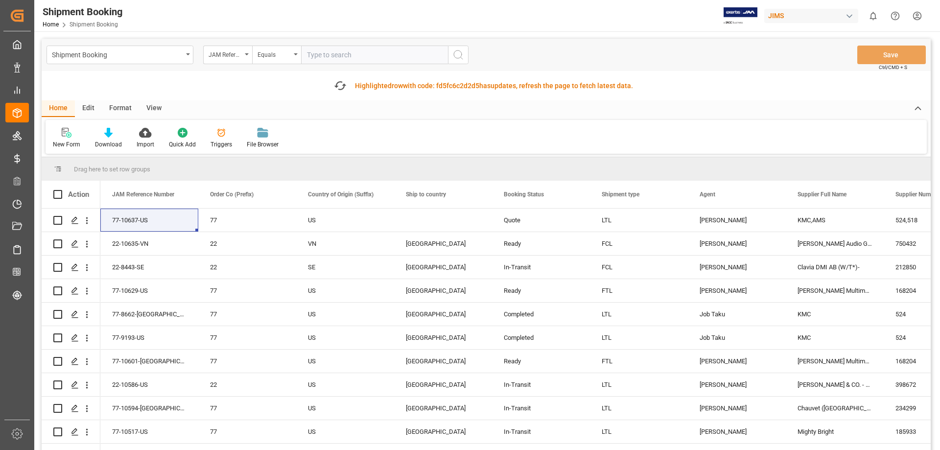
click at [389, 59] on input "text" at bounding box center [374, 55] width 147 height 19
type input "77-10487-us"
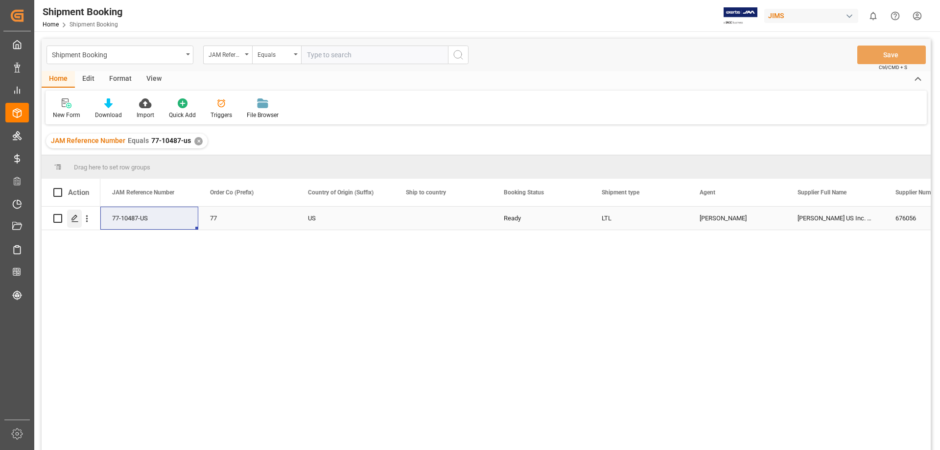
click at [76, 221] on icon "Press SPACE to select this row." at bounding box center [75, 218] width 8 height 8
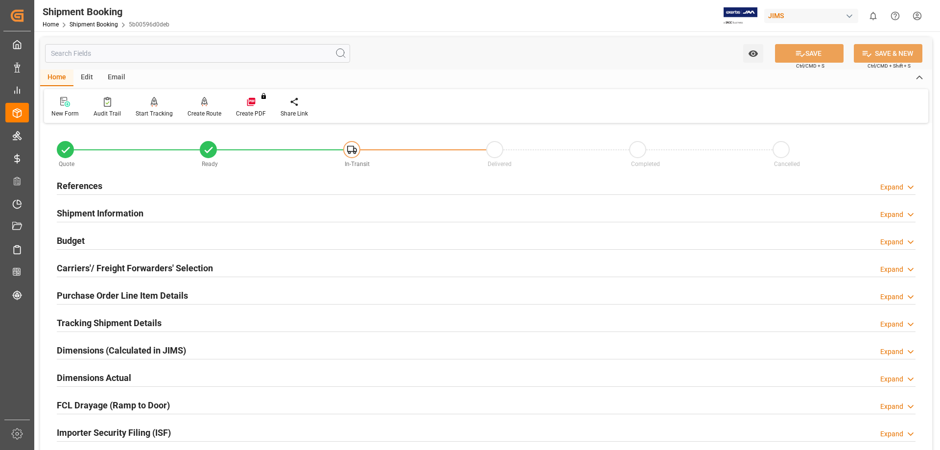
type input "[DATE]"
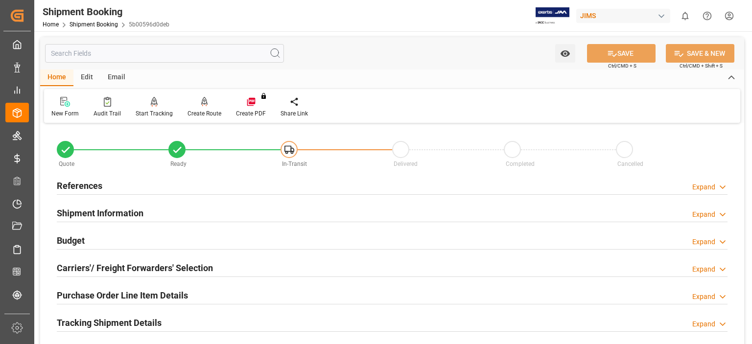
click at [87, 189] on h2 "References" at bounding box center [80, 185] width 46 height 13
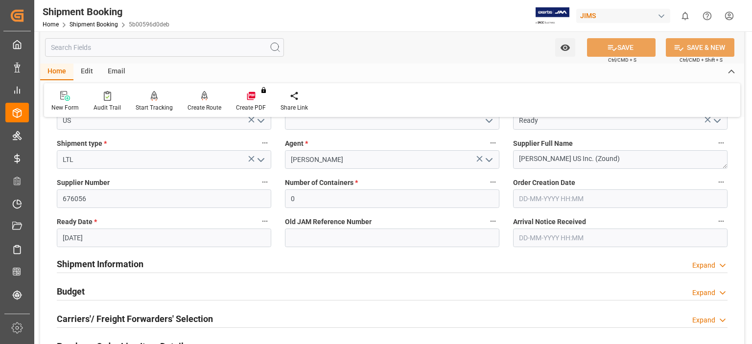
scroll to position [163, 0]
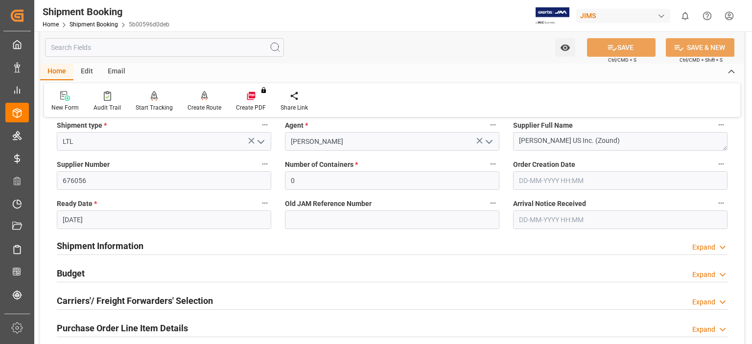
click at [71, 269] on h2 "Budget" at bounding box center [71, 273] width 28 height 13
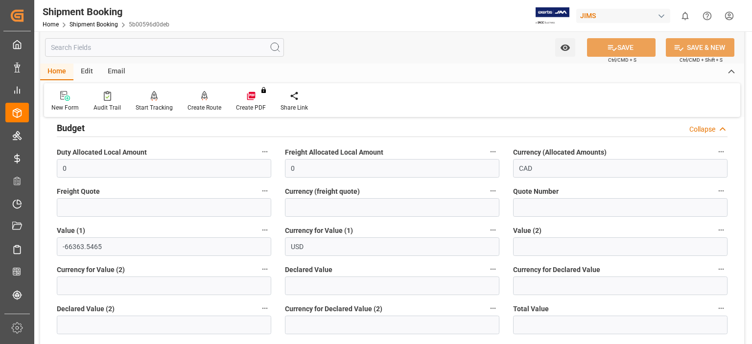
scroll to position [326, 0]
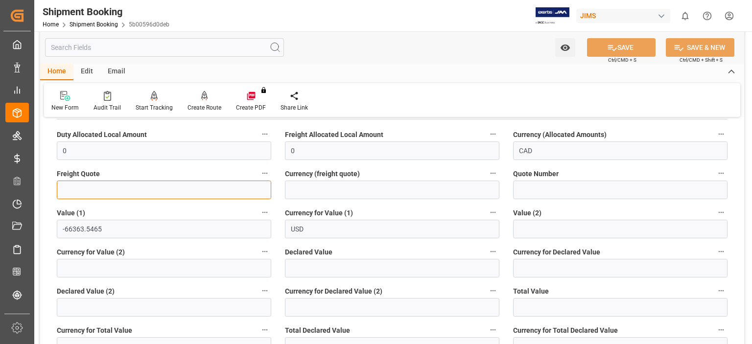
click at [78, 190] on input "text" at bounding box center [164, 190] width 214 height 19
type input "0"
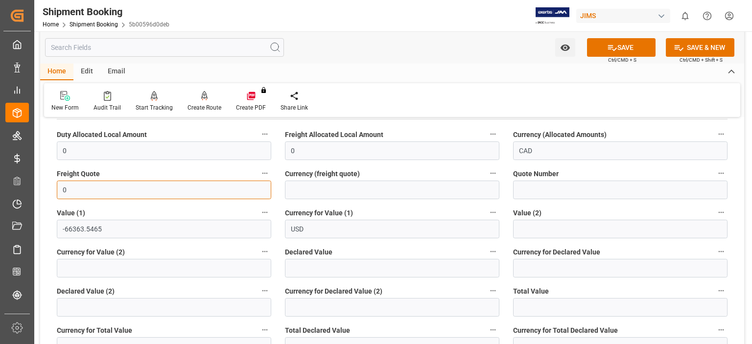
click at [79, 188] on input "0" at bounding box center [164, 190] width 214 height 19
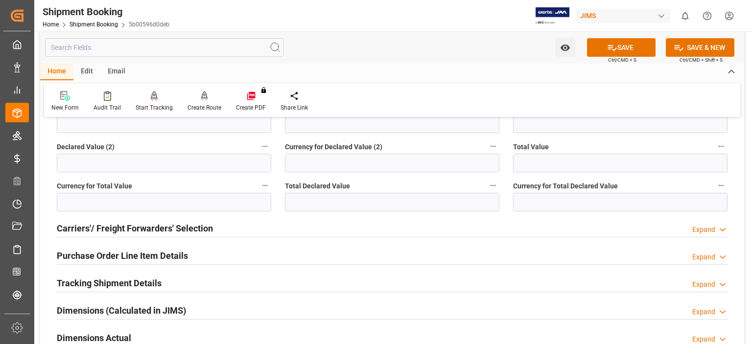
scroll to position [489, 0]
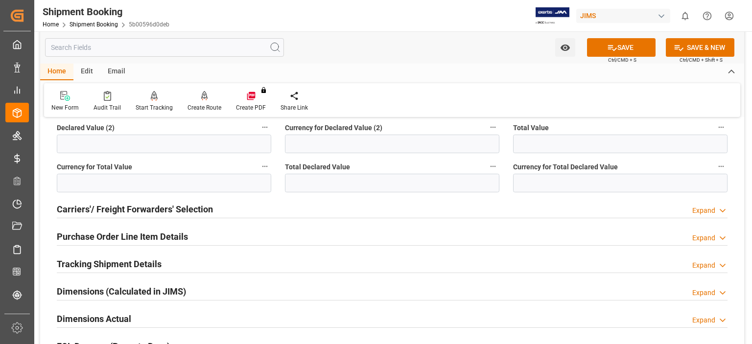
click at [140, 209] on h2 "Carriers'/ Freight Forwarders' Selection" at bounding box center [135, 209] width 156 height 13
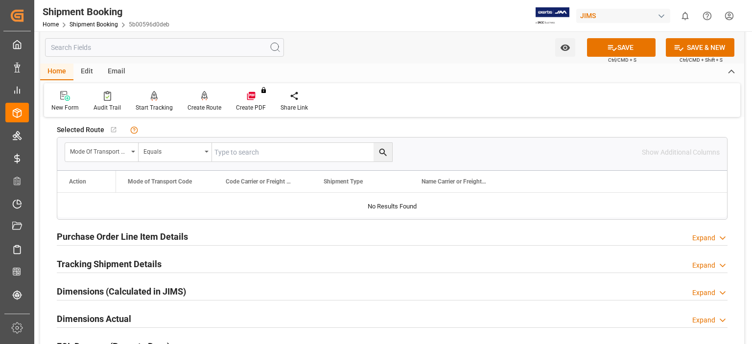
scroll to position [571, 0]
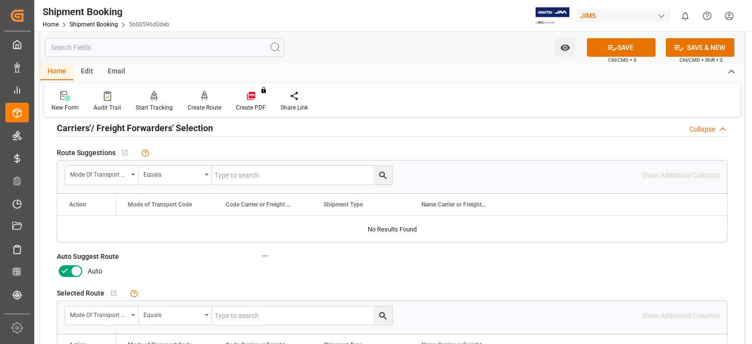
click at [70, 270] on icon at bounding box center [65, 271] width 12 height 12
click at [0, 0] on input "checkbox" at bounding box center [0, 0] width 0 height 0
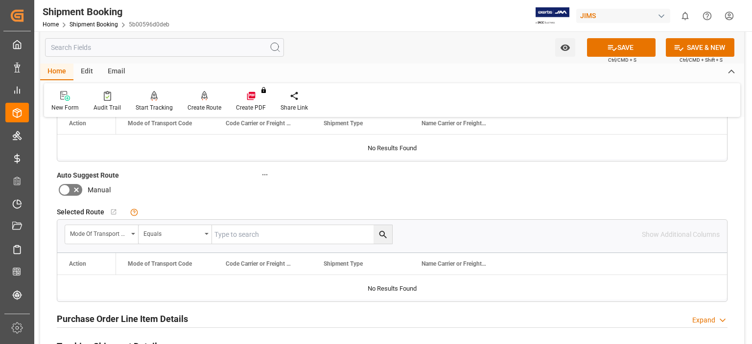
scroll to position [734, 0]
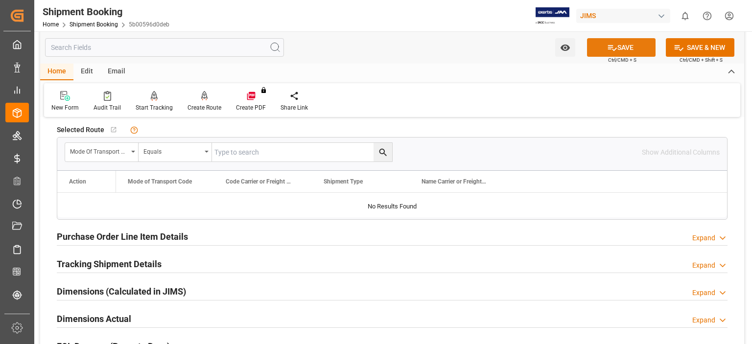
click at [623, 48] on button "SAVE" at bounding box center [621, 47] width 69 height 19
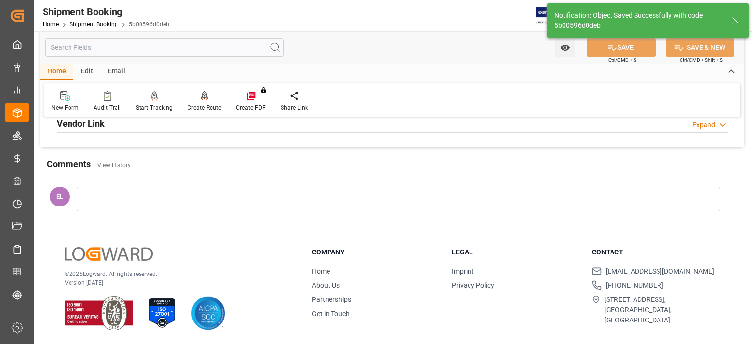
scroll to position [60, 0]
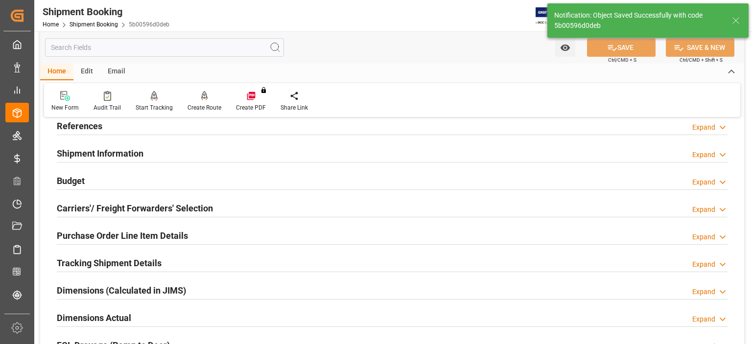
click at [96, 236] on h2 "Purchase Order Line Item Details" at bounding box center [122, 235] width 131 height 13
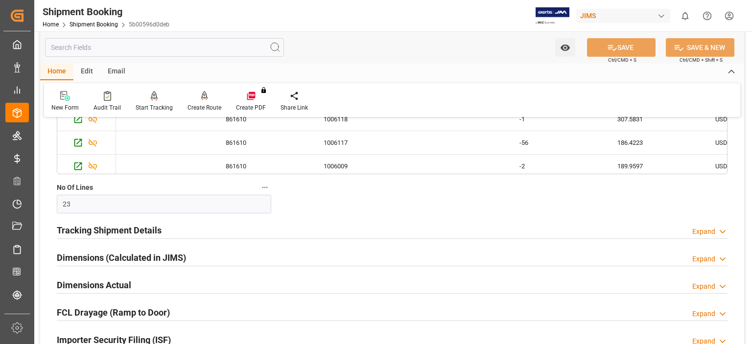
scroll to position [386, 0]
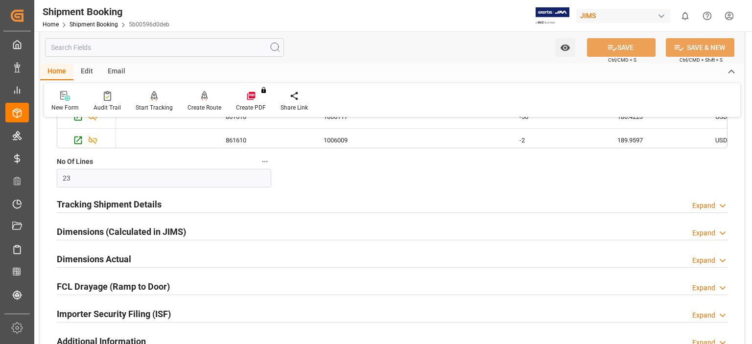
click at [97, 203] on h2 "Tracking Shipment Details" at bounding box center [109, 204] width 105 height 13
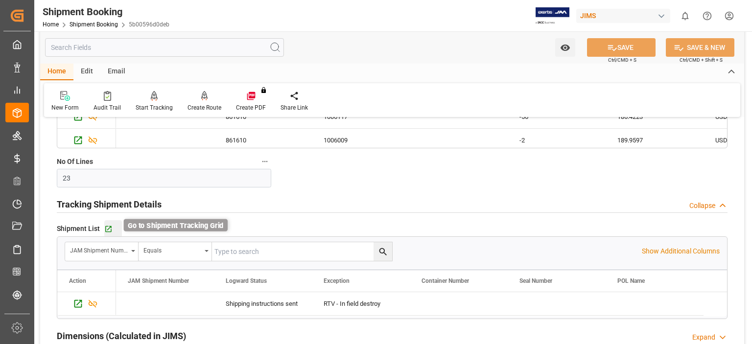
click at [106, 229] on icon "button" at bounding box center [108, 229] width 6 height 6
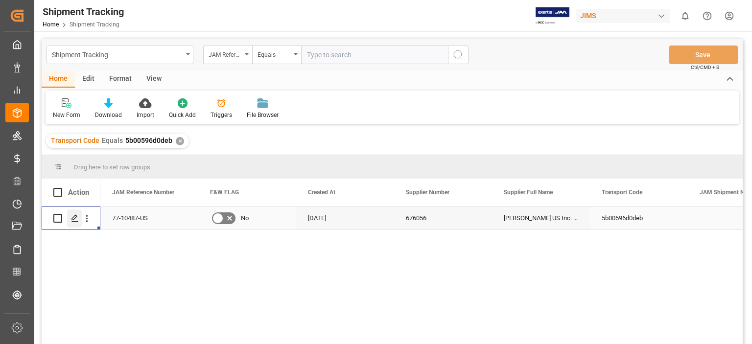
click at [74, 223] on div "Press SPACE to select this row." at bounding box center [74, 218] width 15 height 18
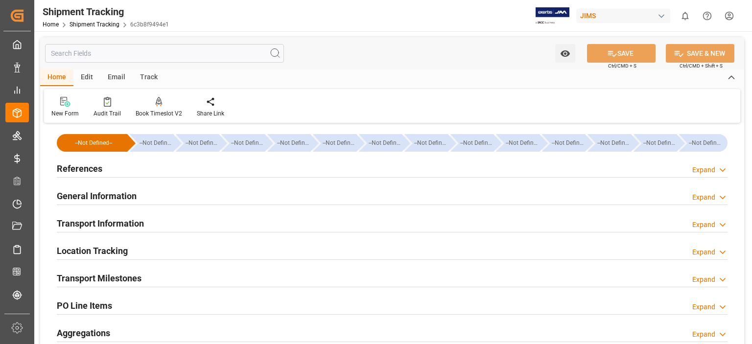
type input "[DATE]"
click at [78, 170] on h2 "References" at bounding box center [80, 168] width 46 height 13
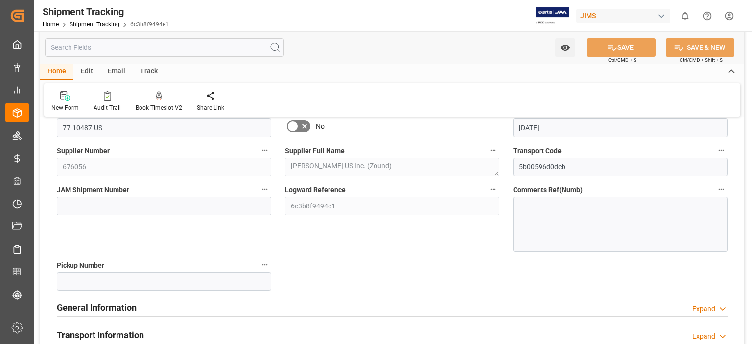
scroll to position [163, 0]
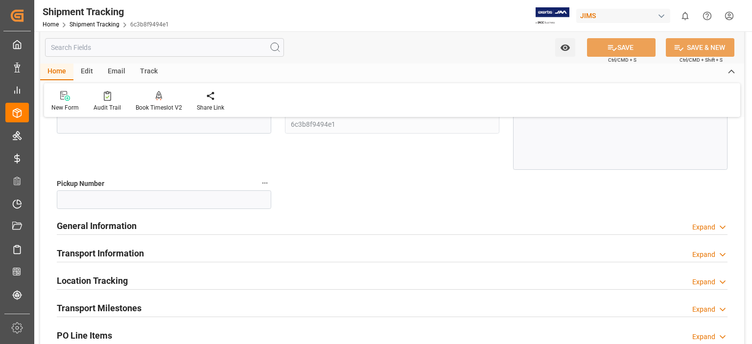
click at [99, 224] on h2 "General Information" at bounding box center [97, 225] width 80 height 13
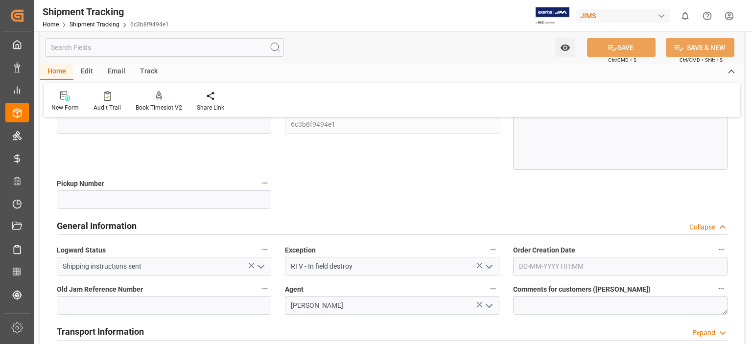
scroll to position [245, 0]
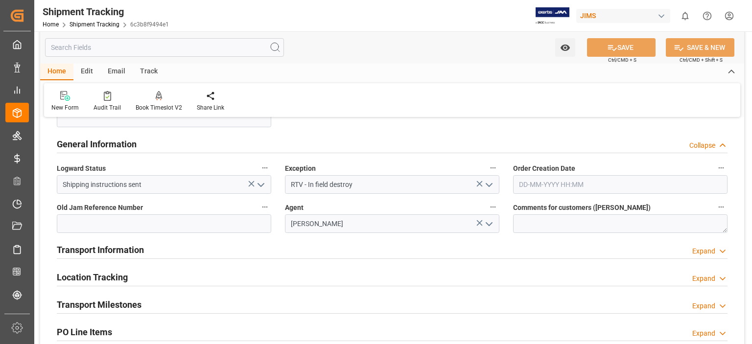
click at [123, 251] on h2 "Transport Information" at bounding box center [100, 249] width 87 height 13
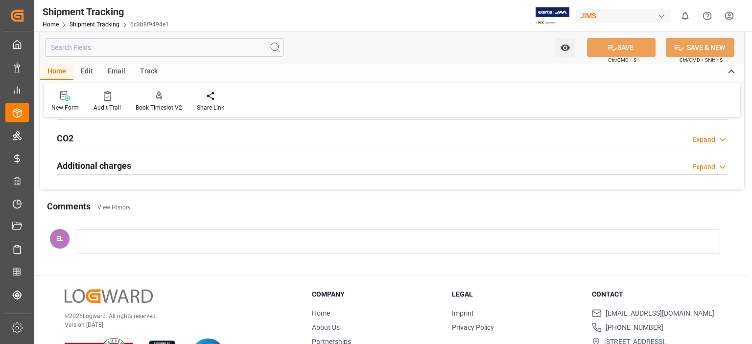
scroll to position [815, 0]
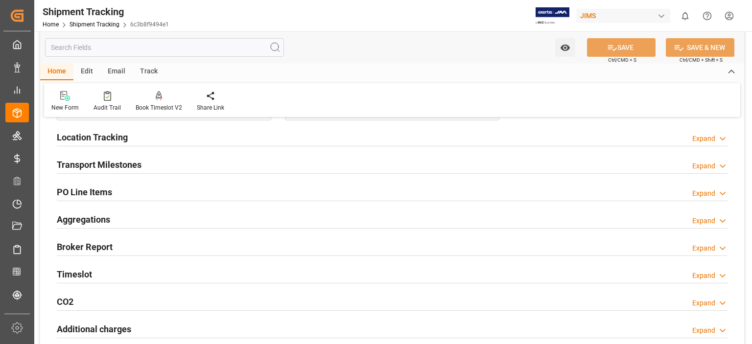
click at [122, 160] on h2 "Transport Milestones" at bounding box center [99, 164] width 85 height 13
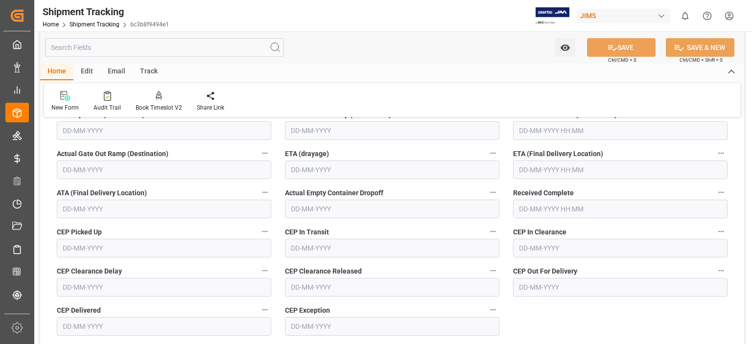
scroll to position [1060, 0]
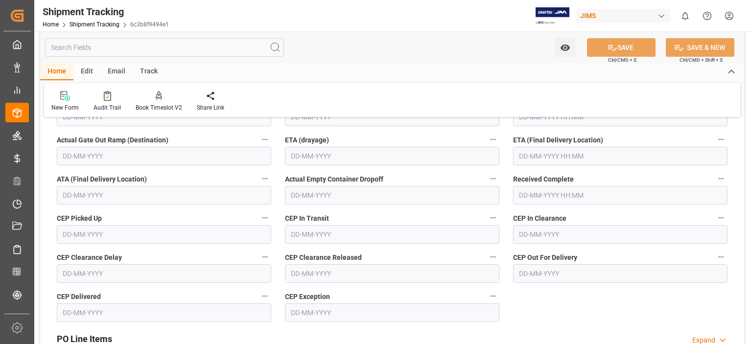
click at [547, 193] on input "text" at bounding box center [620, 195] width 214 height 19
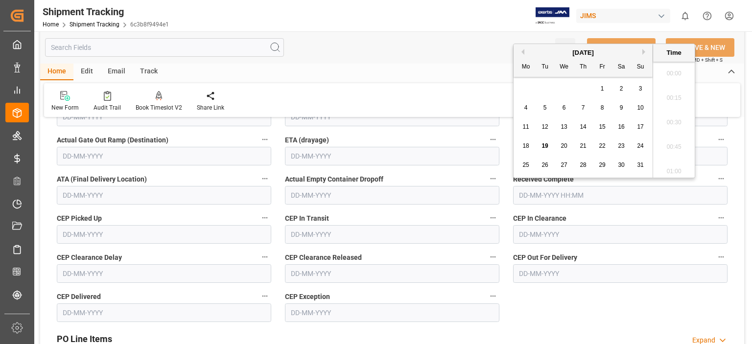
scroll to position [908, 0]
click at [546, 145] on span "19" at bounding box center [544, 145] width 6 height 7
type input "19-08-2025 00:00"
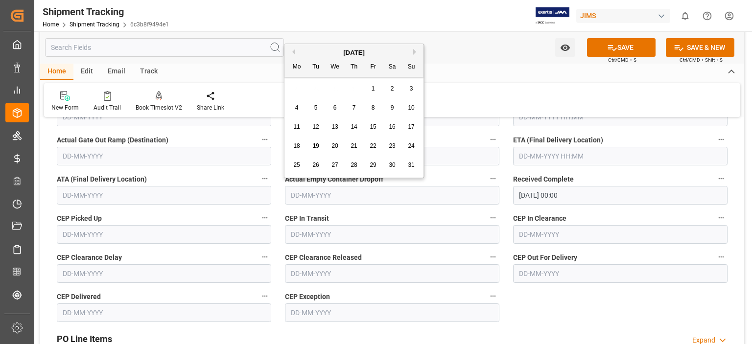
click at [472, 193] on input "text" at bounding box center [392, 195] width 214 height 19
click at [620, 48] on button "SAVE" at bounding box center [621, 47] width 69 height 19
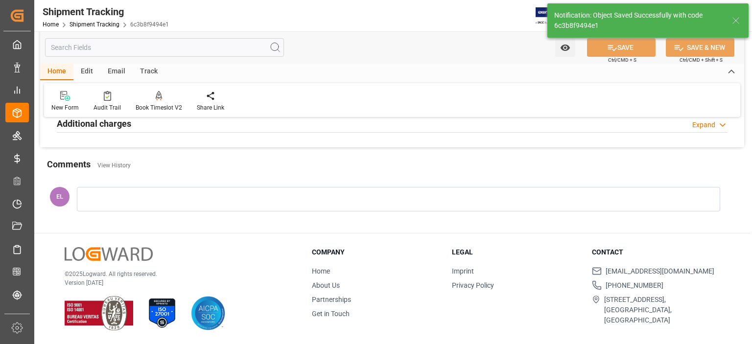
scroll to position [0, 0]
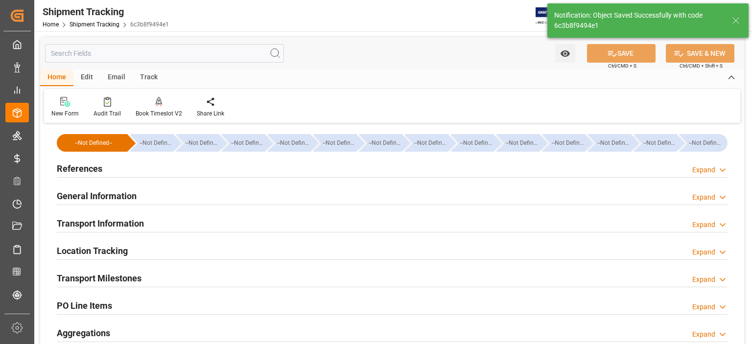
click at [85, 171] on h2 "References" at bounding box center [80, 168] width 46 height 13
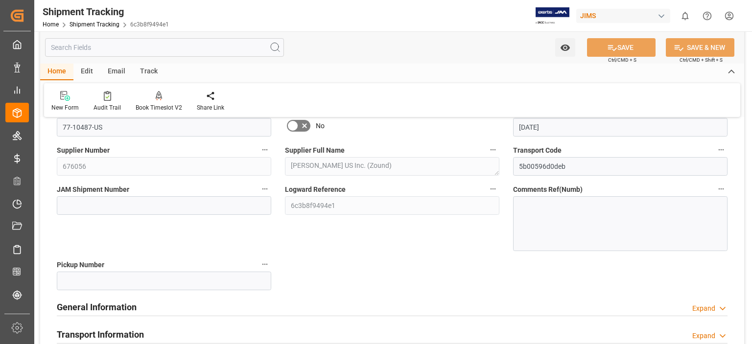
scroll to position [163, 0]
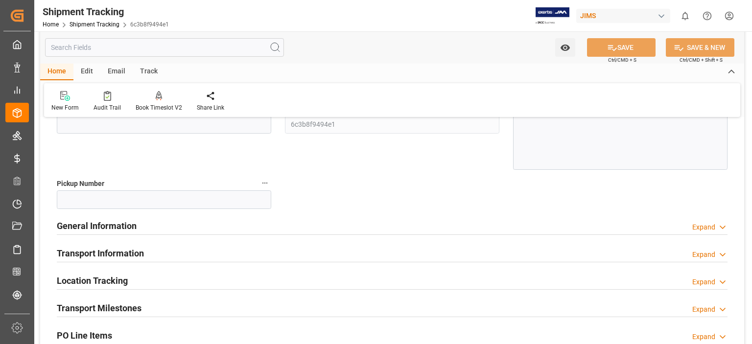
click at [99, 229] on h2 "General Information" at bounding box center [97, 225] width 80 height 13
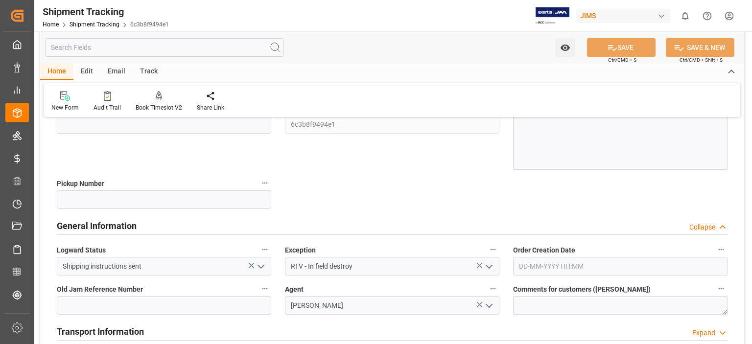
click at [260, 266] on polyline "open menu" at bounding box center [261, 266] width 6 height 3
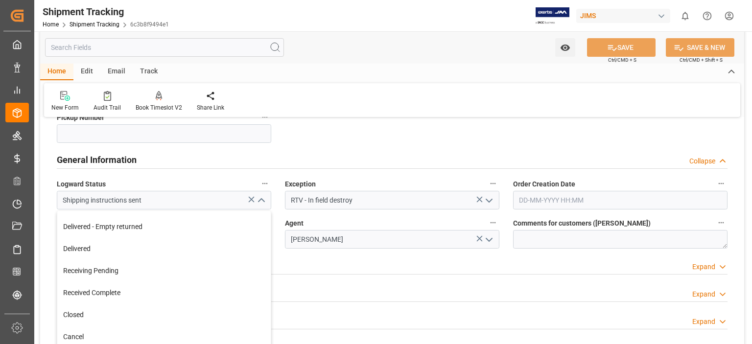
scroll to position [245, 0]
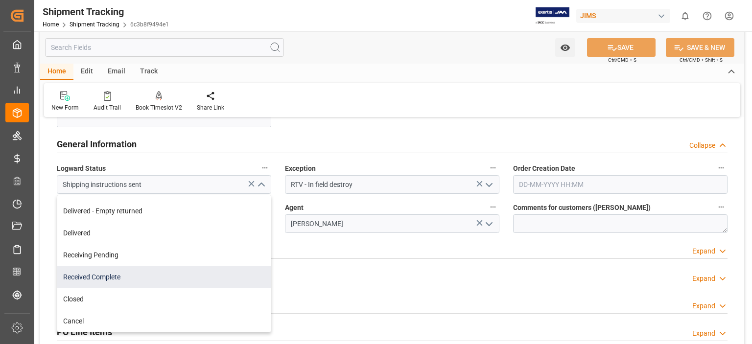
click at [128, 277] on div "Received Complete" at bounding box center [163, 277] width 213 height 22
type input "Received Complete"
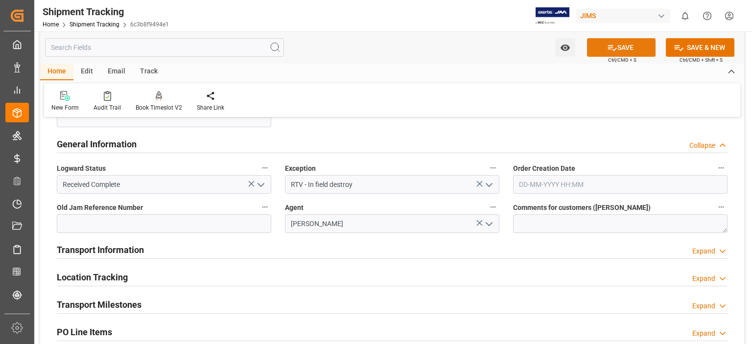
click at [609, 49] on icon at bounding box center [612, 48] width 10 height 10
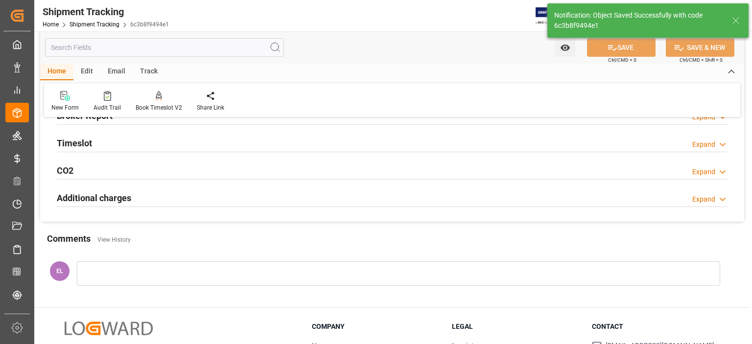
scroll to position [52, 0]
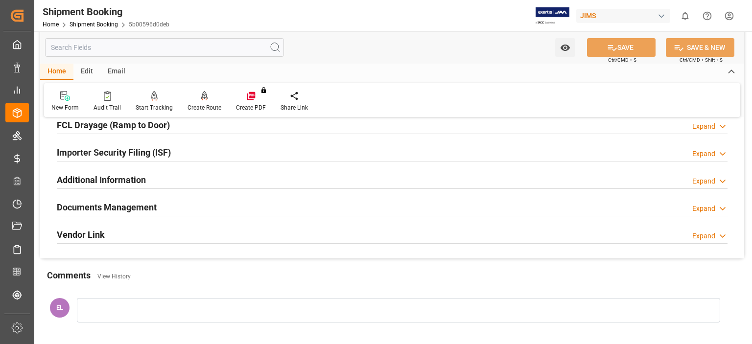
scroll to position [326, 0]
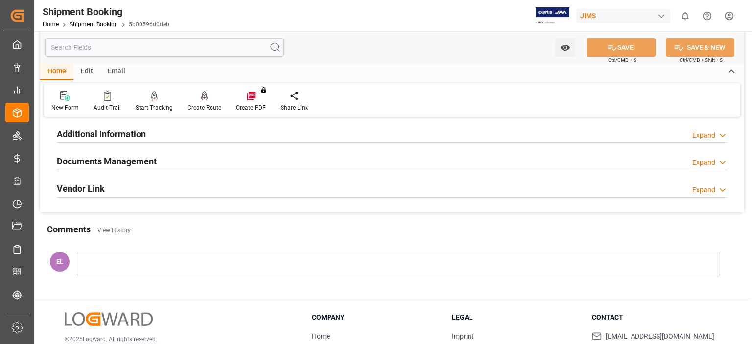
click at [108, 159] on h2 "Documents Management" at bounding box center [107, 161] width 100 height 13
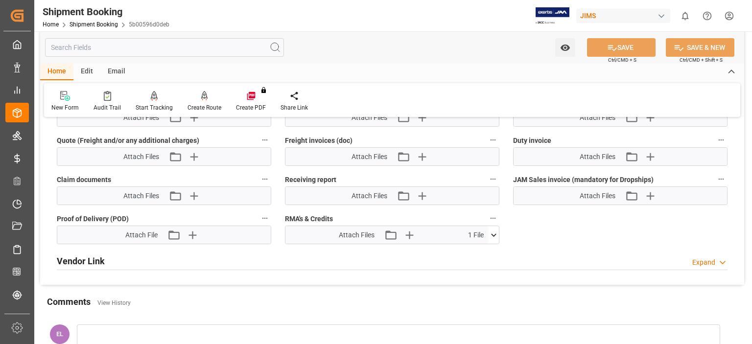
scroll to position [652, 0]
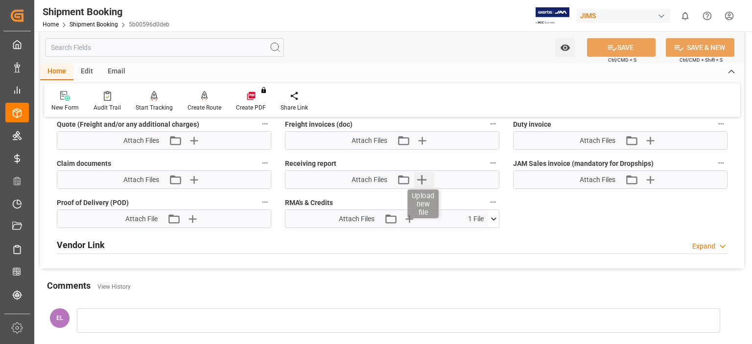
click at [419, 176] on icon "button" at bounding box center [422, 180] width 16 height 16
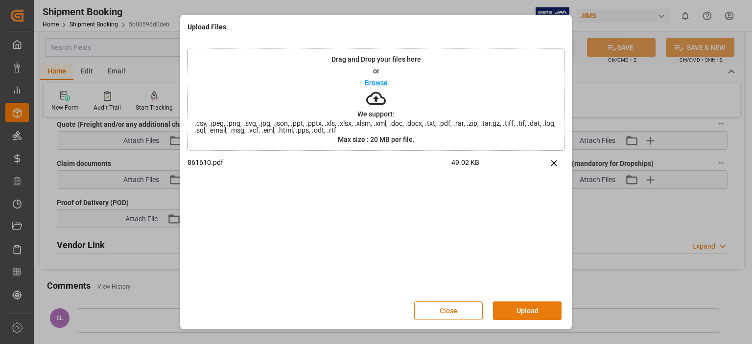
click at [515, 307] on button "Upload" at bounding box center [527, 310] width 69 height 19
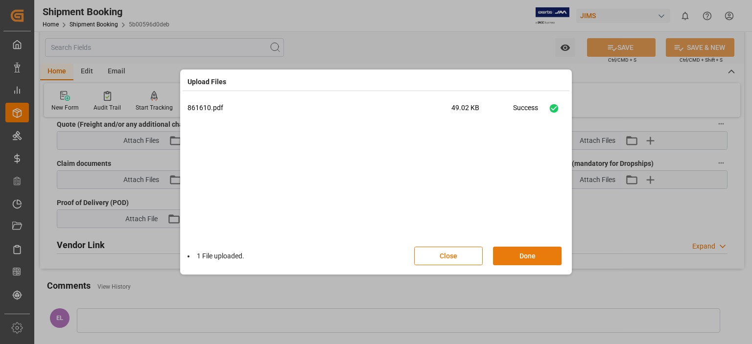
click at [526, 257] on button "Done" at bounding box center [527, 256] width 69 height 19
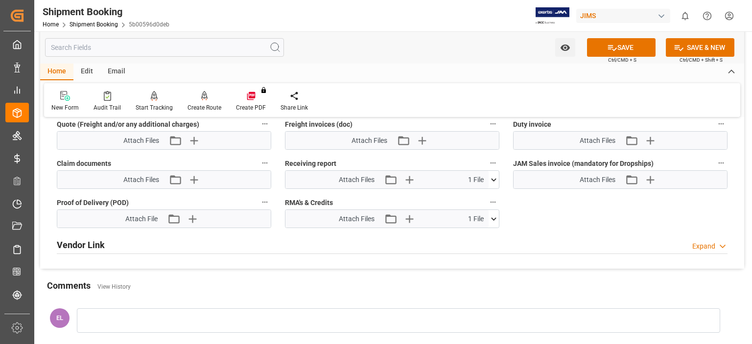
click at [494, 217] on icon at bounding box center [493, 218] width 5 height 3
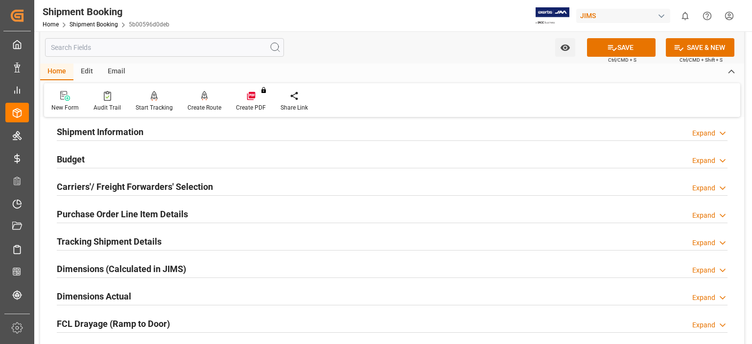
scroll to position [0, 0]
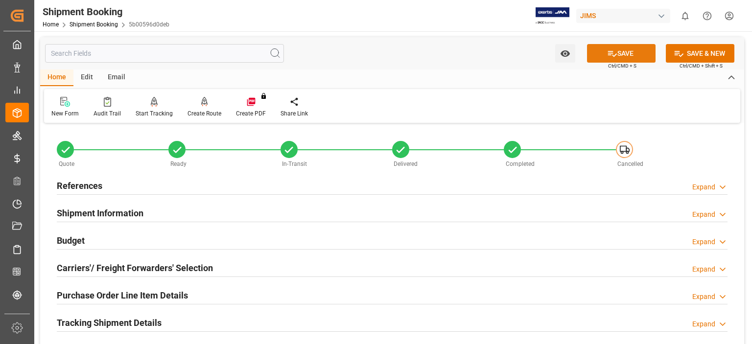
click at [618, 54] on button "SAVE" at bounding box center [621, 53] width 69 height 19
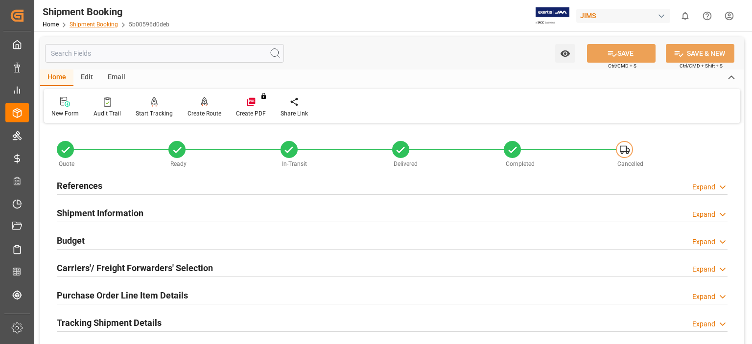
click at [97, 26] on link "Shipment Booking" at bounding box center [94, 24] width 48 height 7
